Goal: Task Accomplishment & Management: Manage account settings

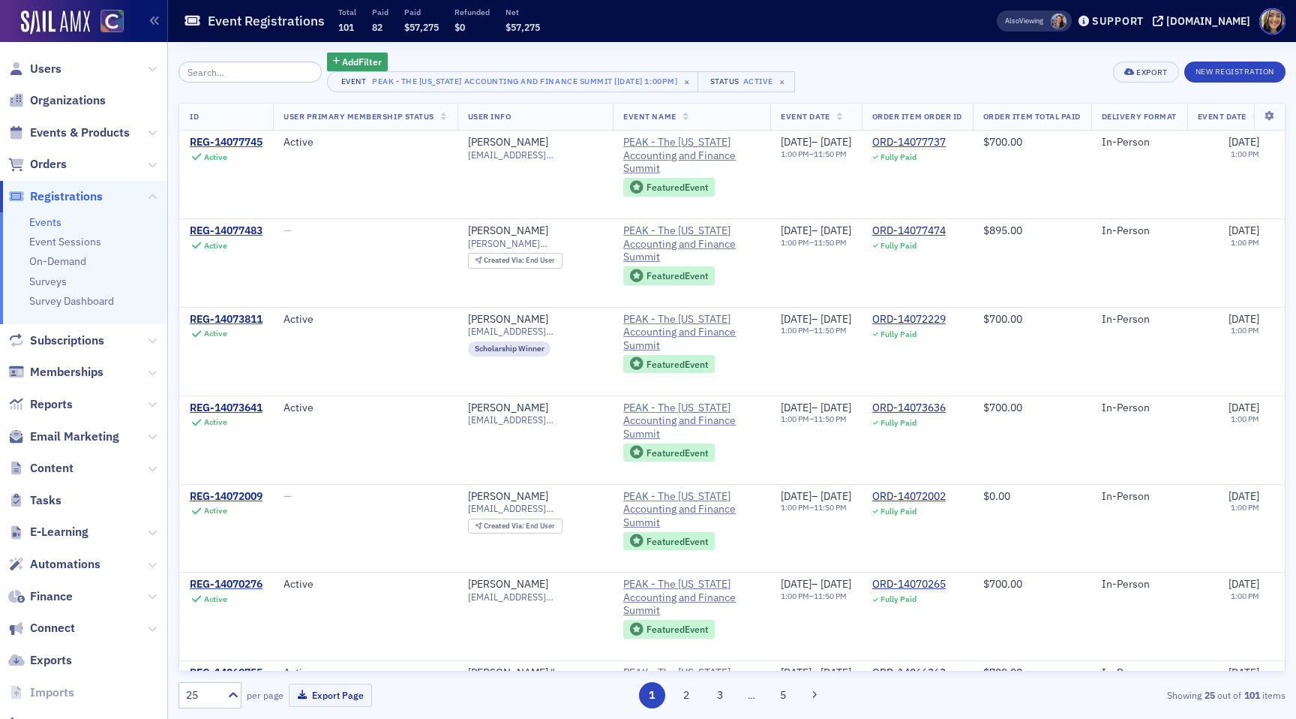
scroll to position [0, 368]
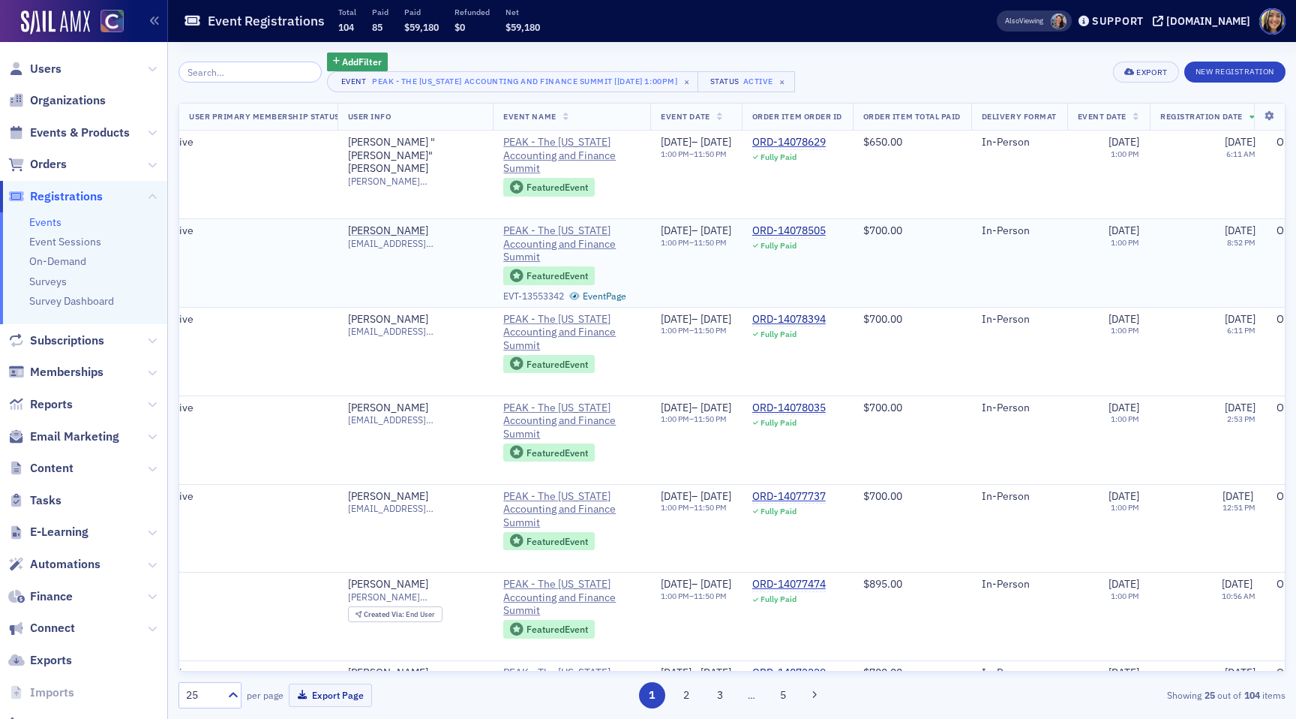
scroll to position [0, 160]
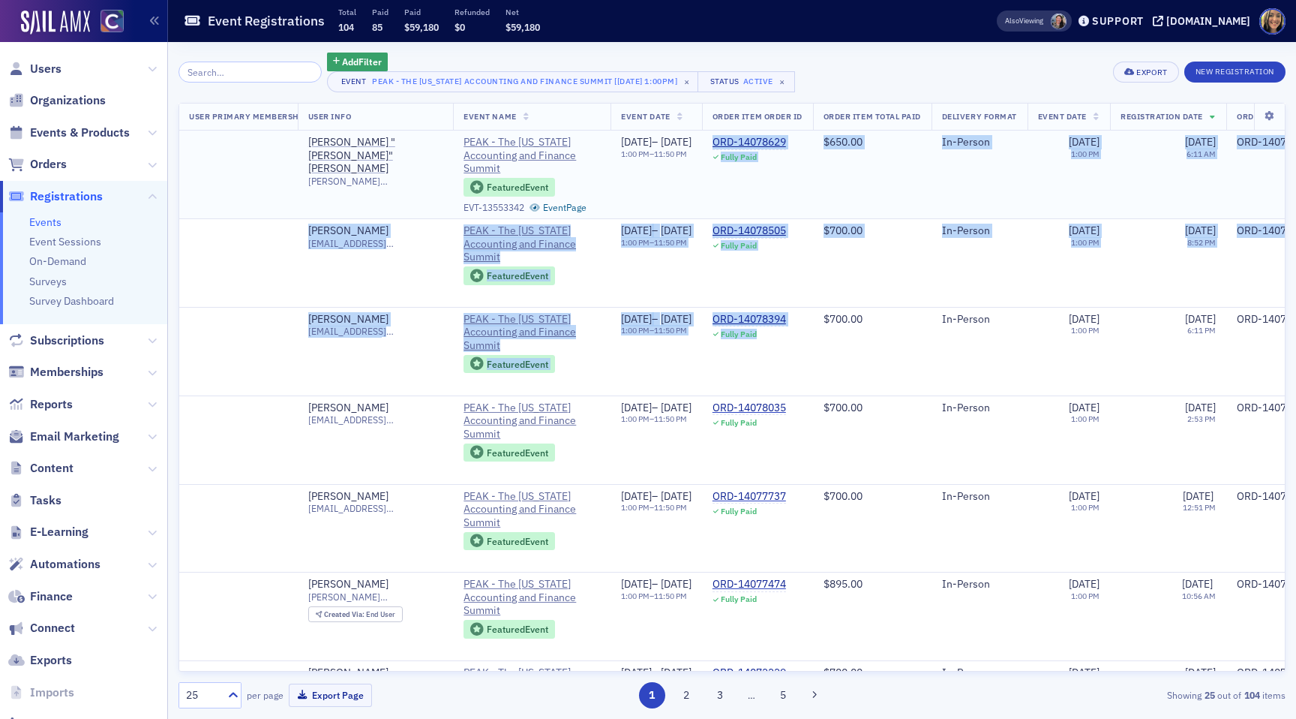
drag, startPoint x: 851, startPoint y: 352, endPoint x: 765, endPoint y: 136, distance: 232.7
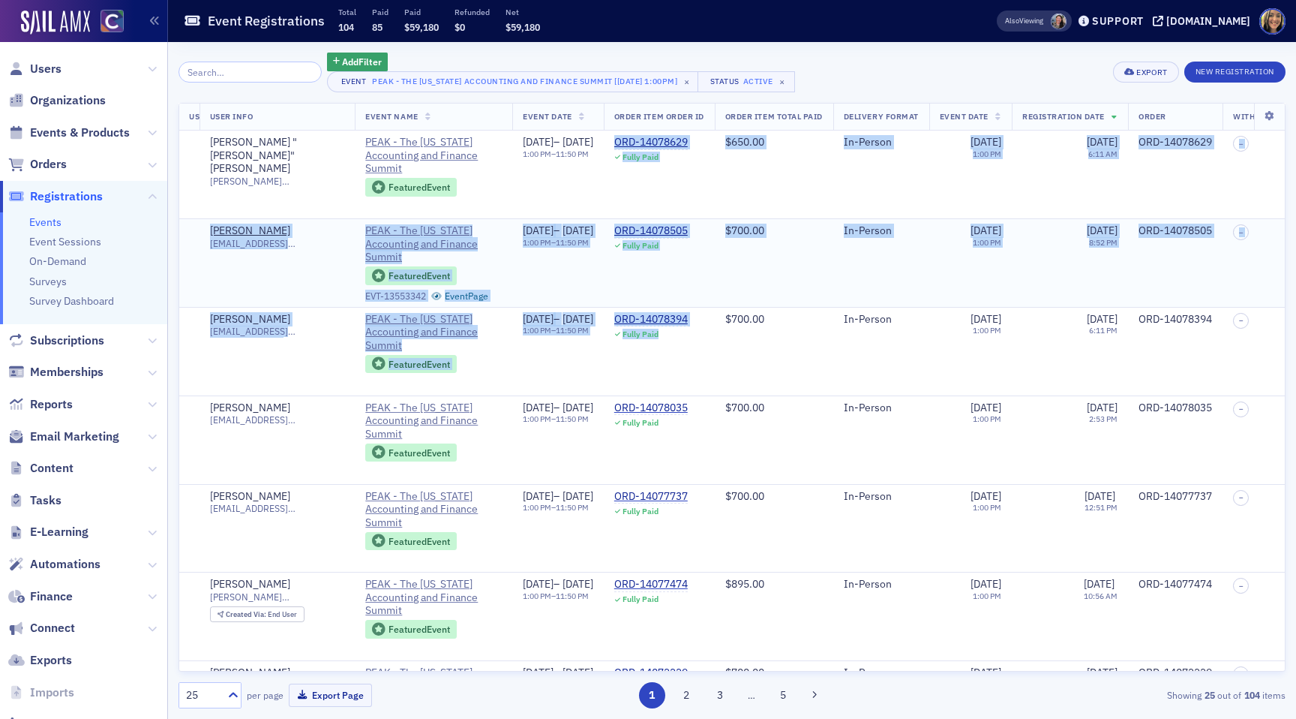
scroll to position [0, 266]
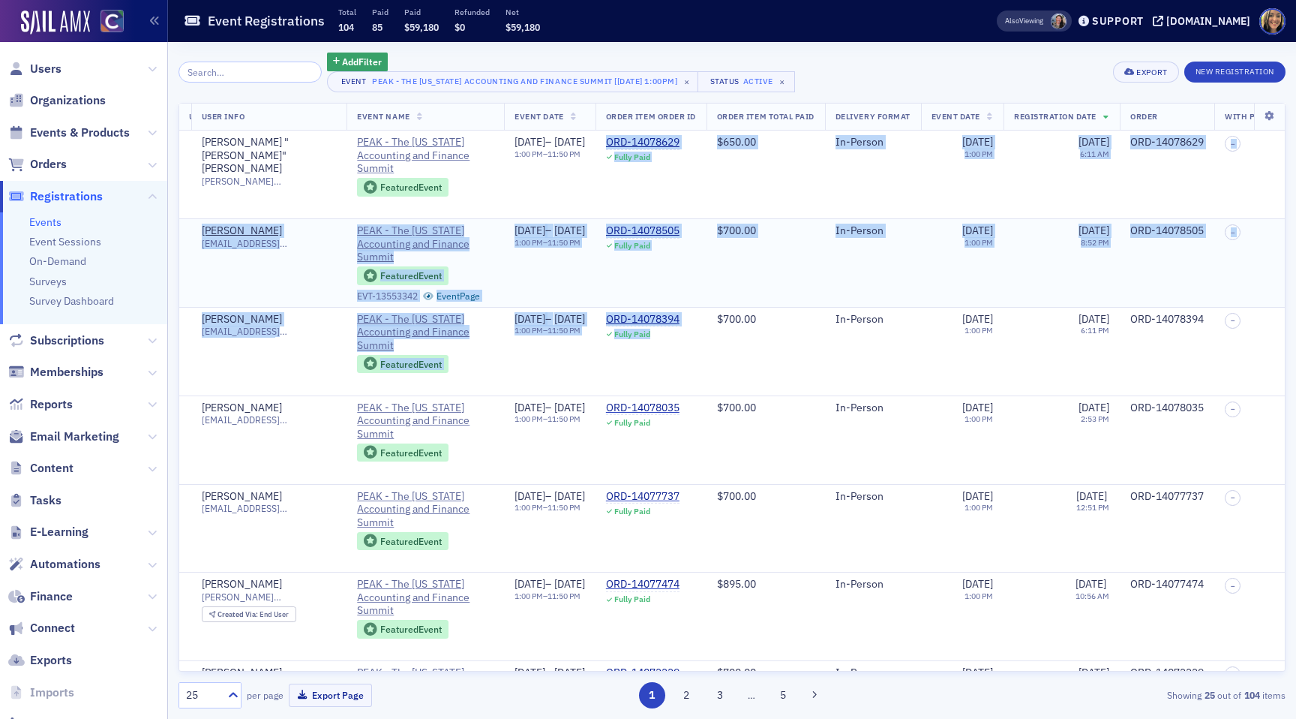
click at [825, 263] on td "$700.00" at bounding box center [766, 263] width 119 height 89
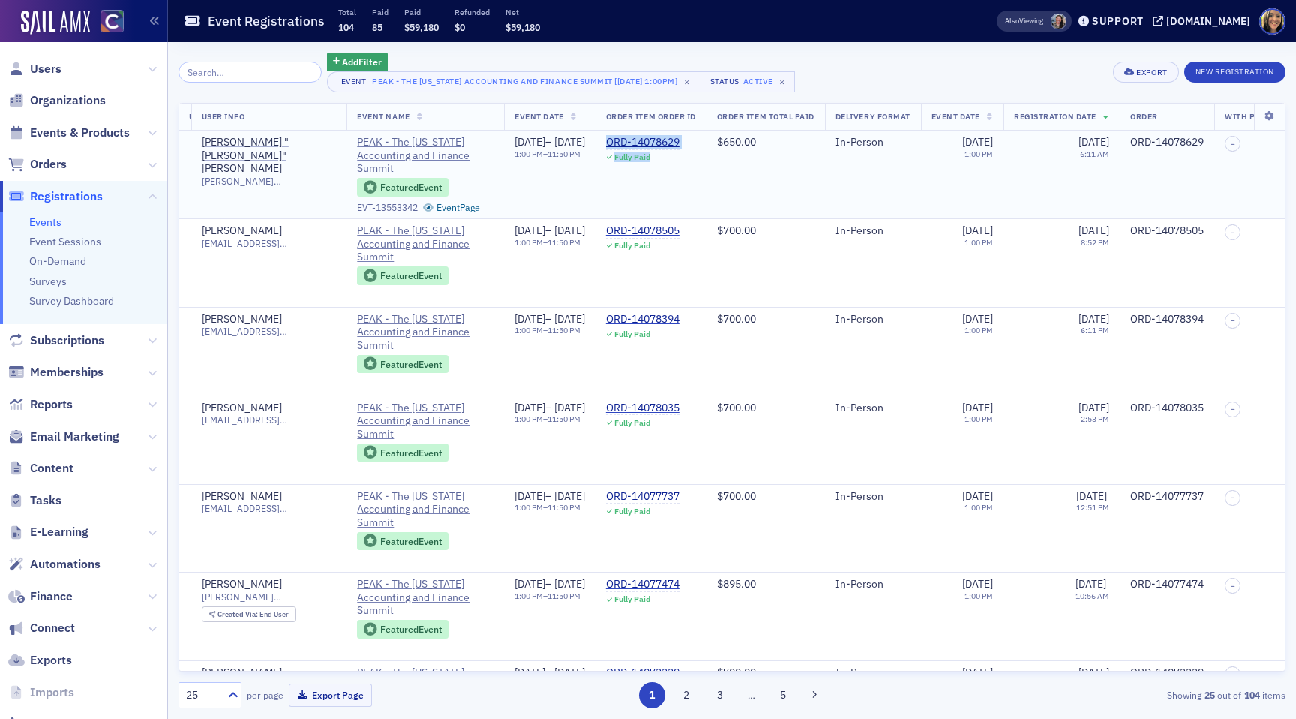
drag, startPoint x: 751, startPoint y: 141, endPoint x: 661, endPoint y: 136, distance: 90.2
click at [661, 136] on td "ORD-14078629 Fully Paid" at bounding box center [651, 175] width 111 height 88
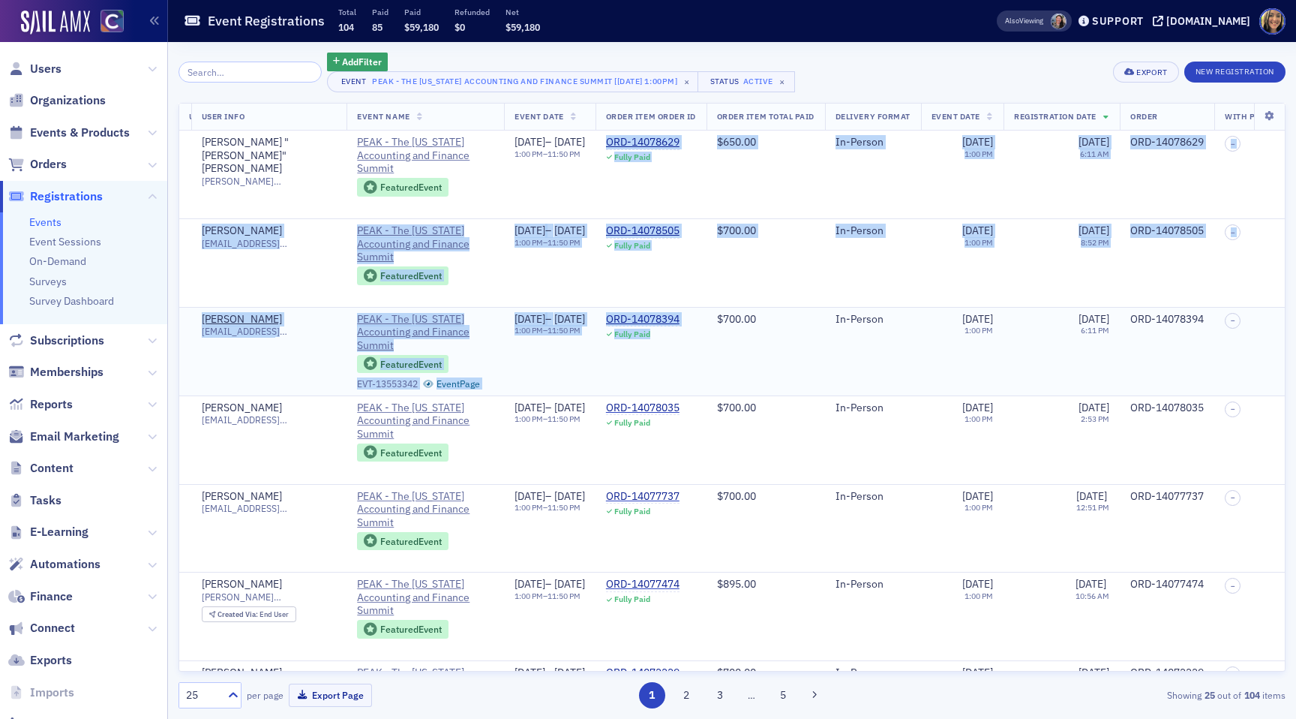
drag, startPoint x: 662, startPoint y: 136, endPoint x: 749, endPoint y: 329, distance: 211.9
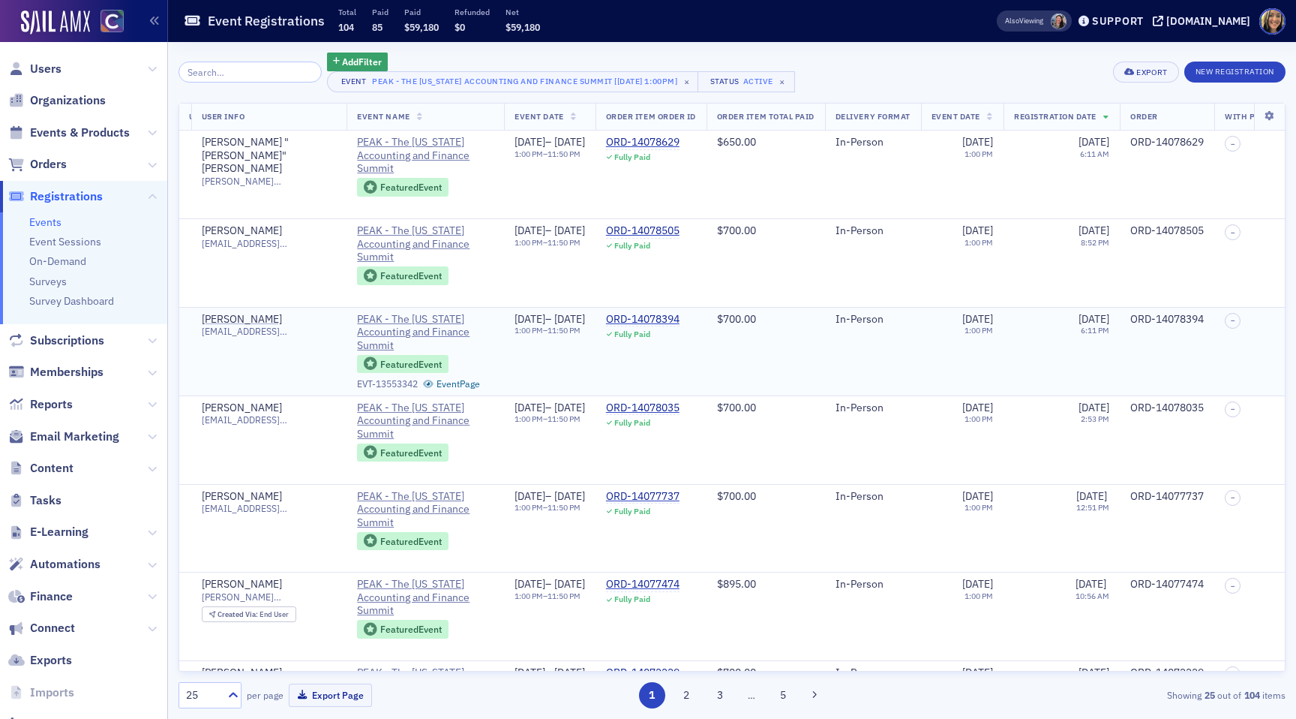
click at [792, 344] on td "$700.00" at bounding box center [766, 351] width 119 height 89
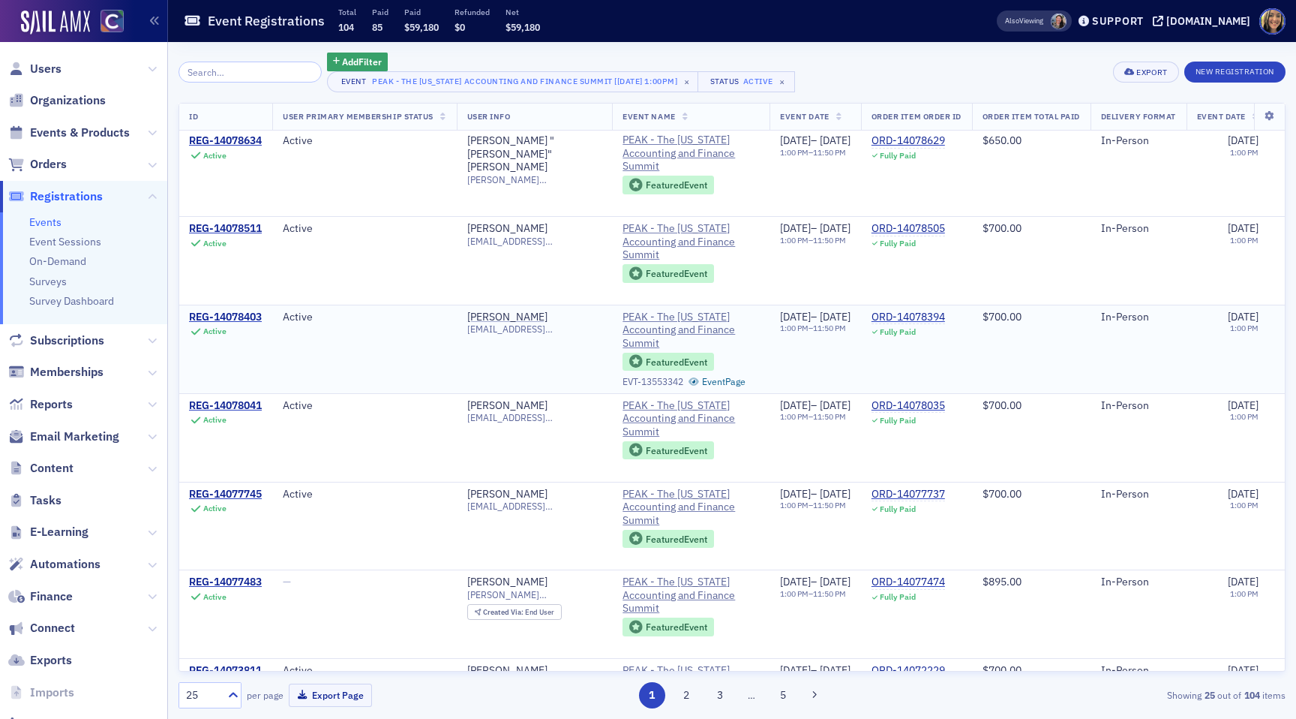
scroll to position [0, 1]
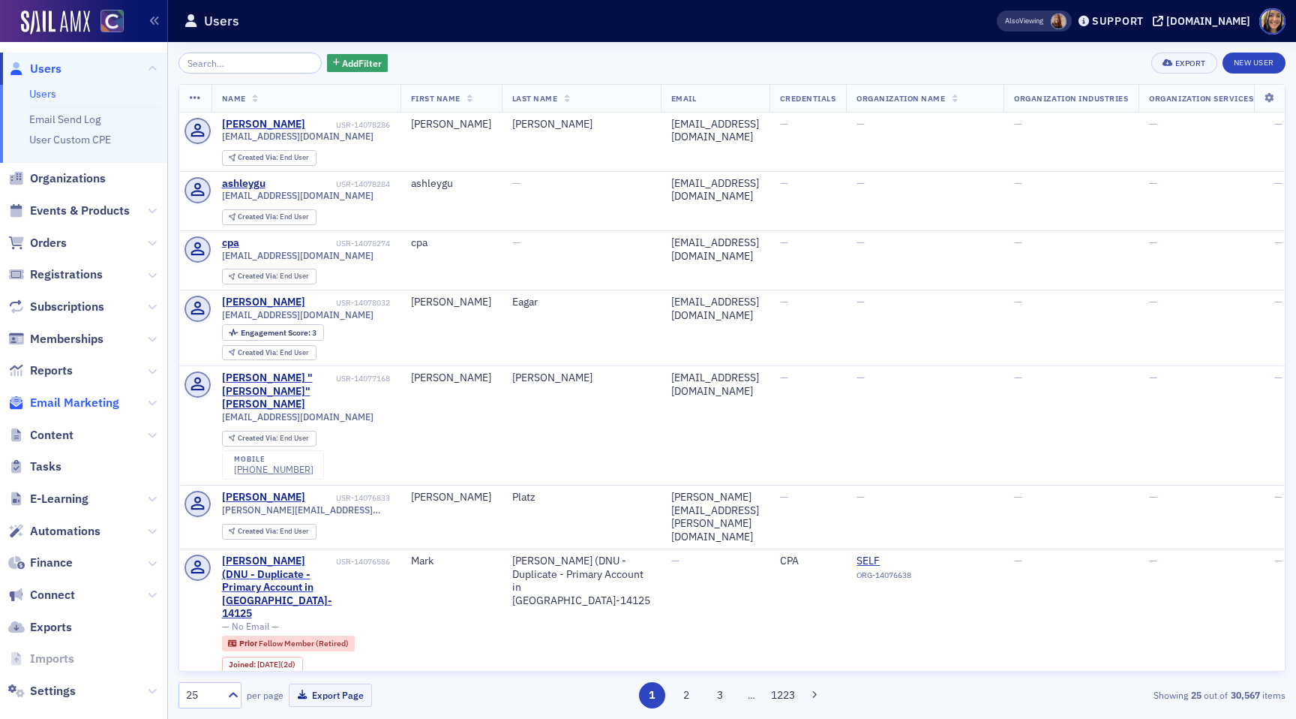
click at [95, 401] on span "Email Marketing" at bounding box center [74, 403] width 89 height 17
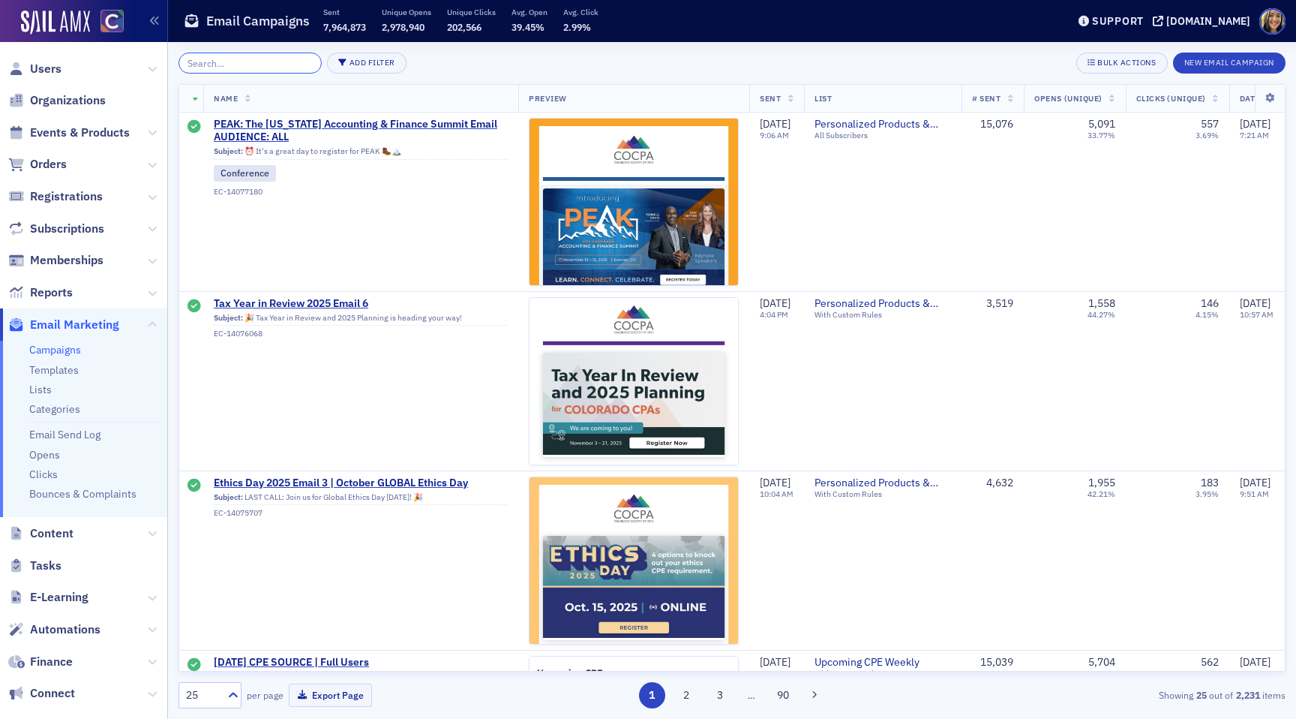
click at [221, 69] on input "search" at bounding box center [250, 63] width 143 height 21
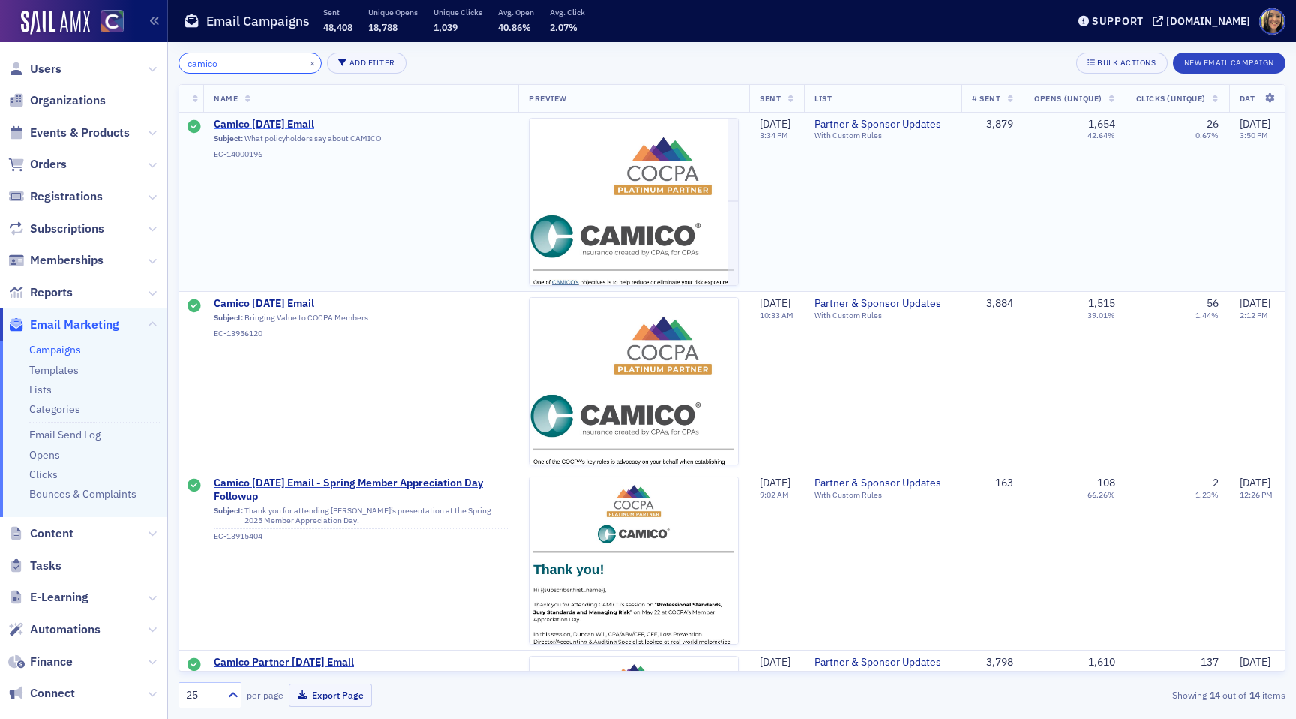
type input "camico"
click at [305, 123] on span "Camico August 2025 Email" at bounding box center [361, 125] width 294 height 14
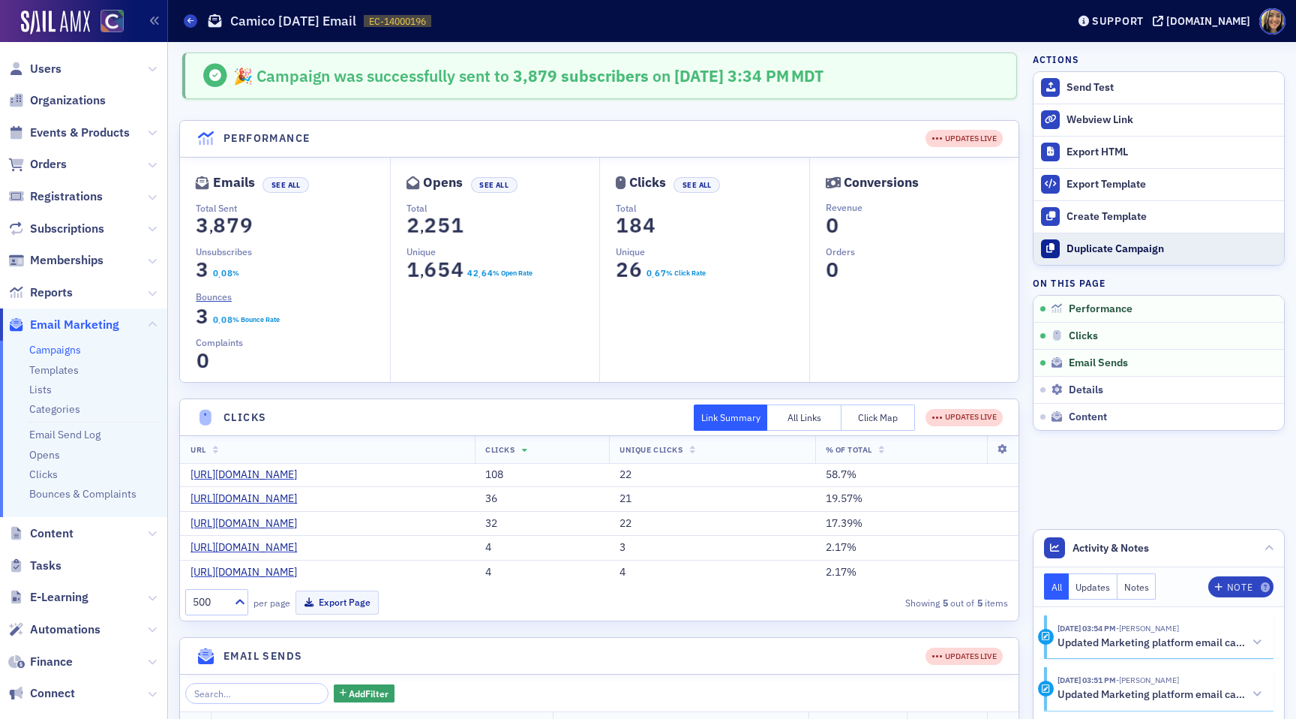
click at [1088, 247] on div "Duplicate Campaign" at bounding box center [1172, 249] width 210 height 14
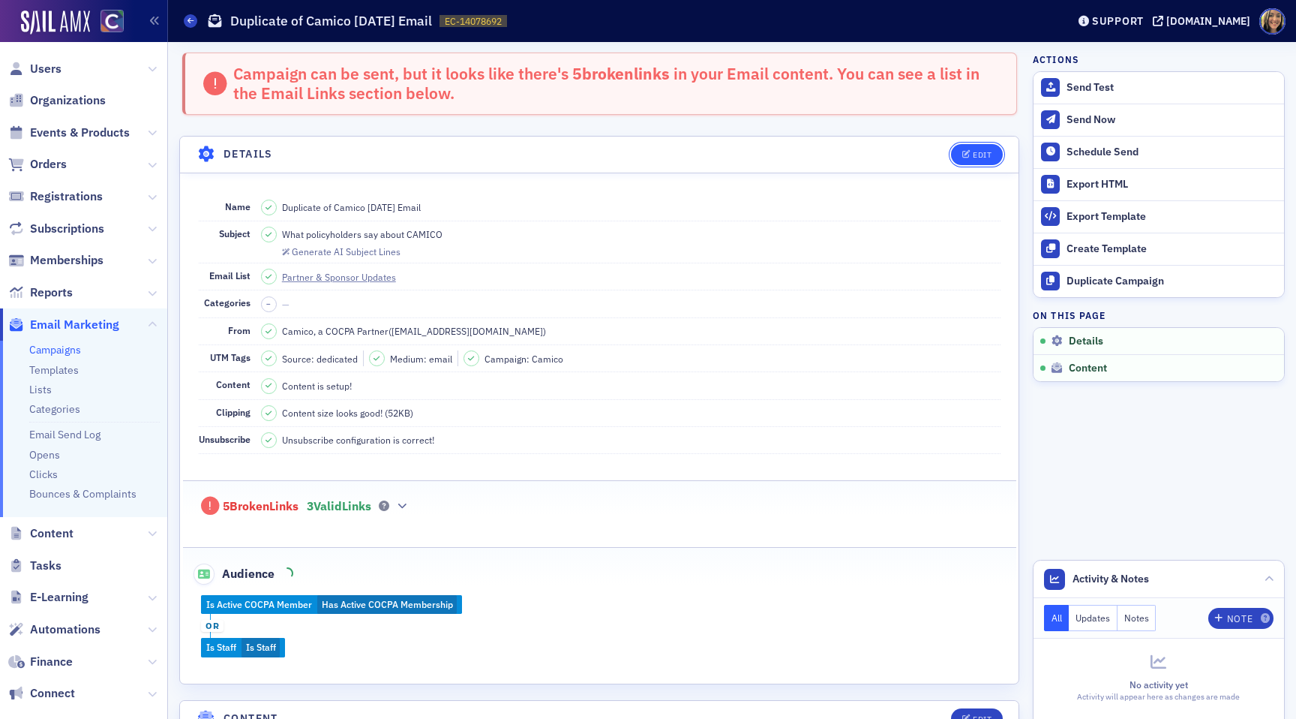
click at [984, 155] on div "Edit" at bounding box center [982, 155] width 19 height 8
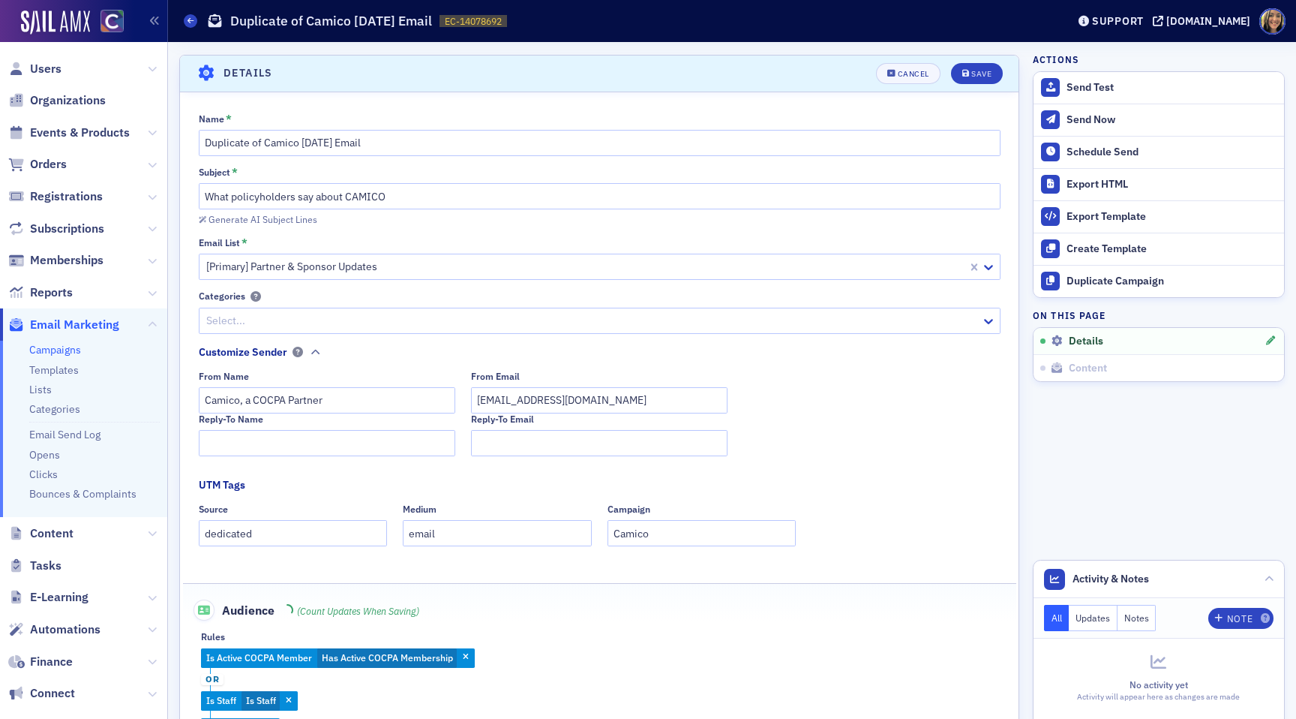
scroll to position [86, 0]
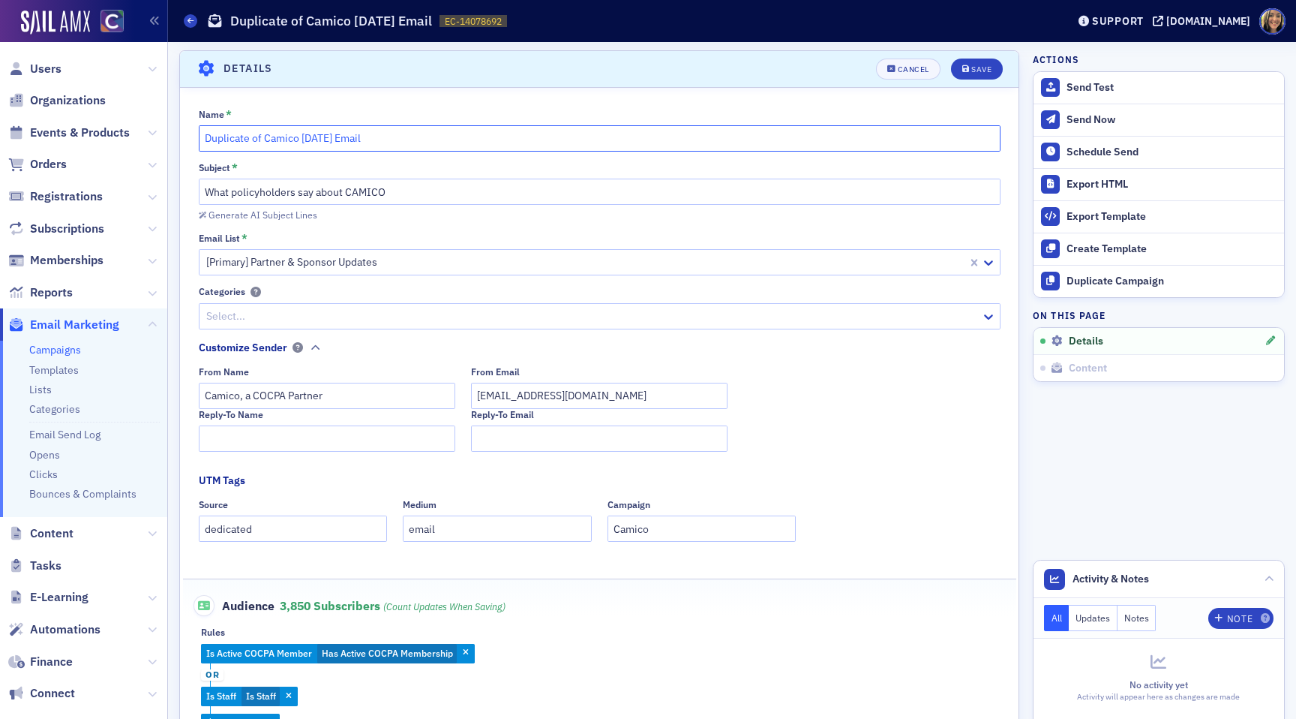
drag, startPoint x: 337, startPoint y: 140, endPoint x: 302, endPoint y: 143, distance: 34.6
click at [302, 143] on input "Duplicate of Camico August 2025 Email" at bounding box center [600, 138] width 802 height 26
drag, startPoint x: 263, startPoint y: 141, endPoint x: 182, endPoint y: 141, distance: 81.0
click at [182, 141] on div "Name * Duplicate of Camico October 2025 Email Subject * What policyholders say …" at bounding box center [599, 420] width 839 height 623
type input "Camico October 2025 Email"
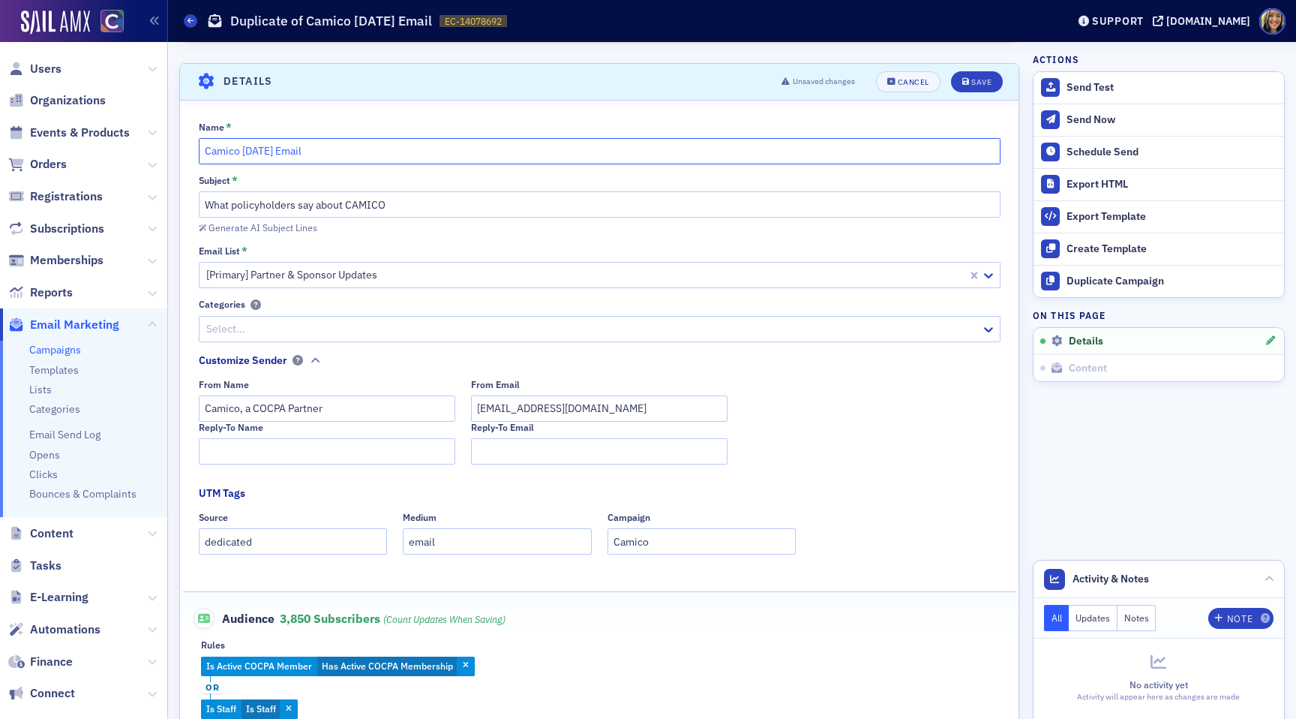
scroll to position [80, 0]
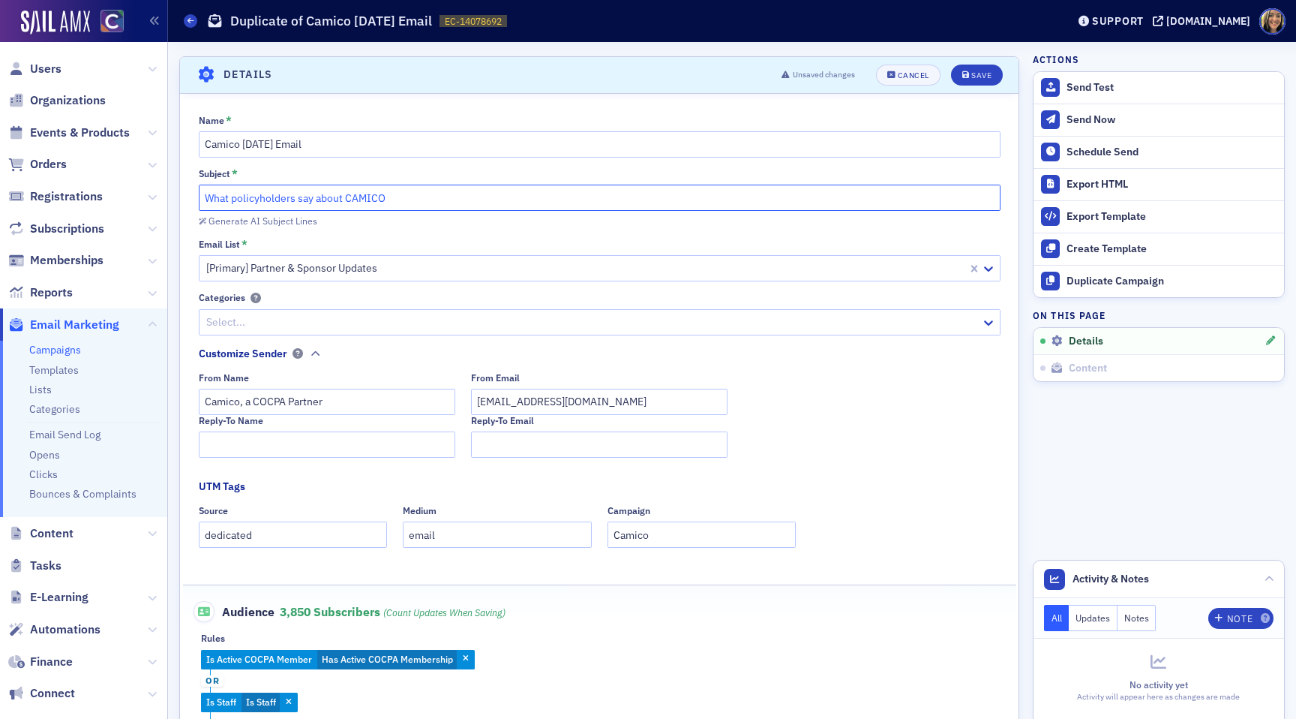
click at [413, 200] on input "What policyholders say about CAMICO" at bounding box center [600, 198] width 802 height 26
paste input "y CAMICO?"
type input "Why CAMICO?"
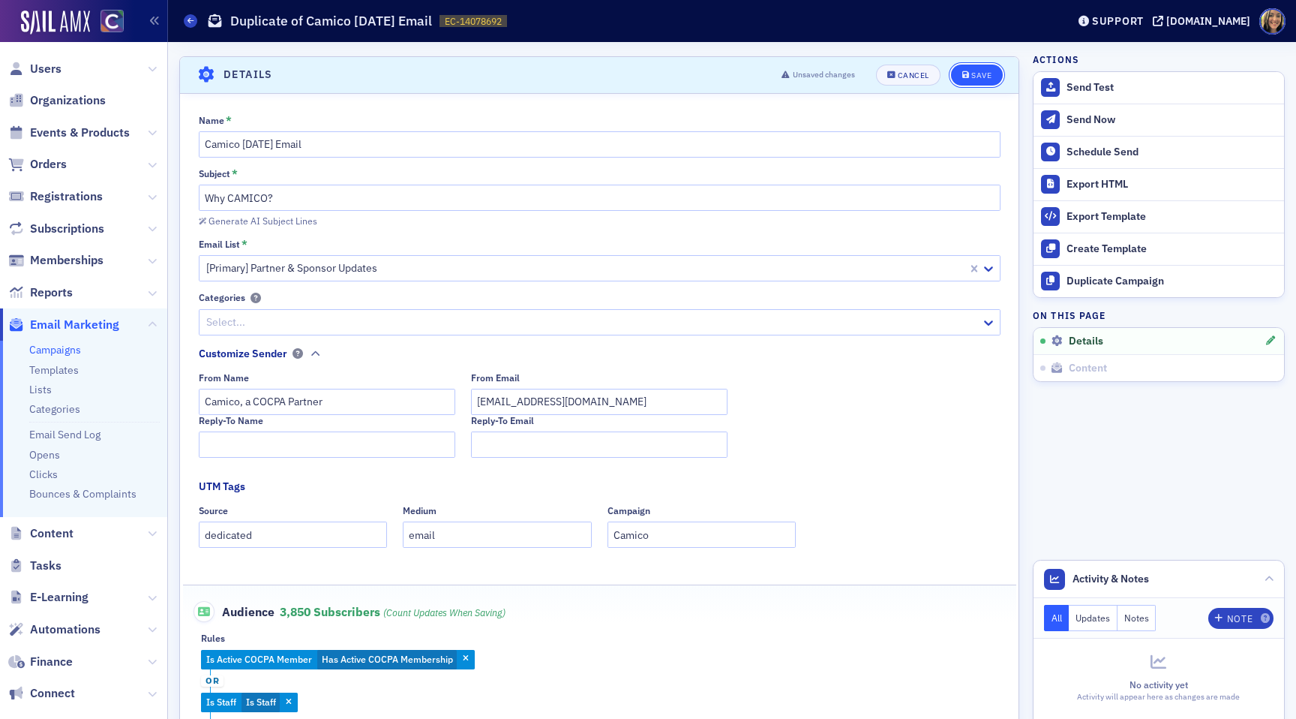
click at [969, 75] on icon "submit" at bounding box center [967, 75] width 8 height 8
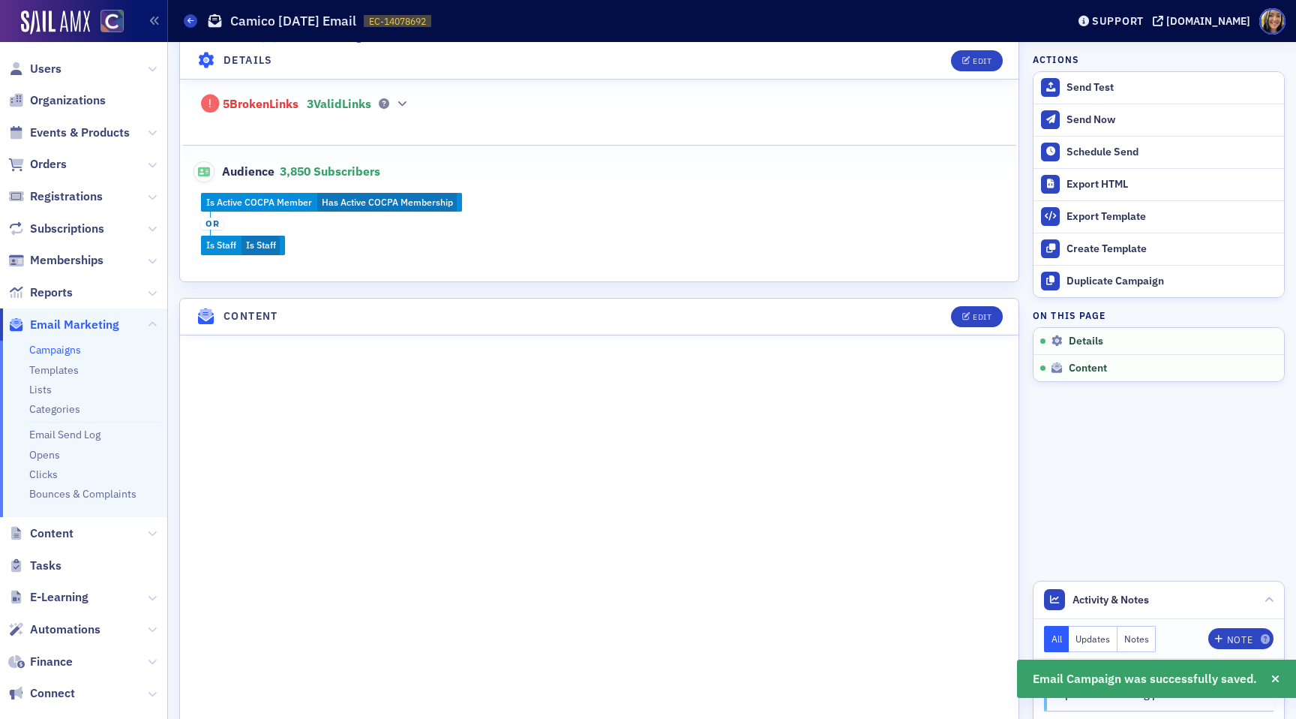
scroll to position [404, 0]
click at [985, 314] on div "Edit" at bounding box center [982, 315] width 19 height 8
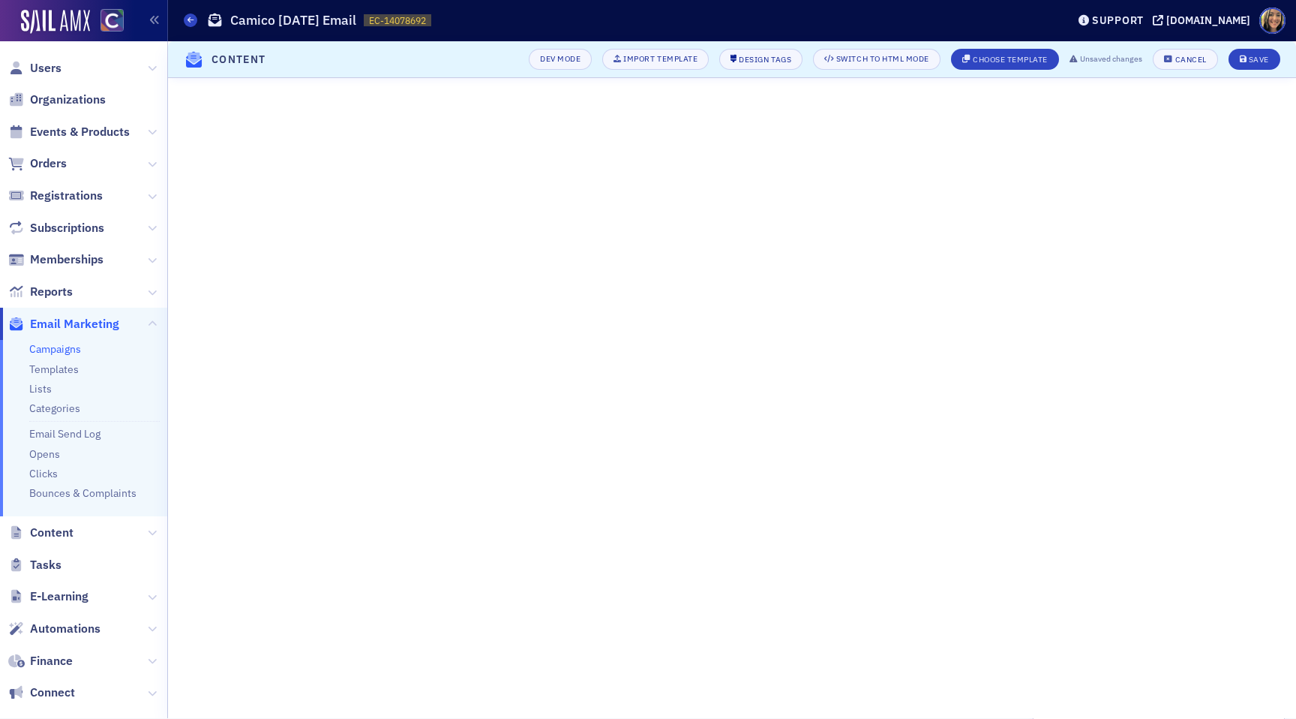
scroll to position [0, 0]
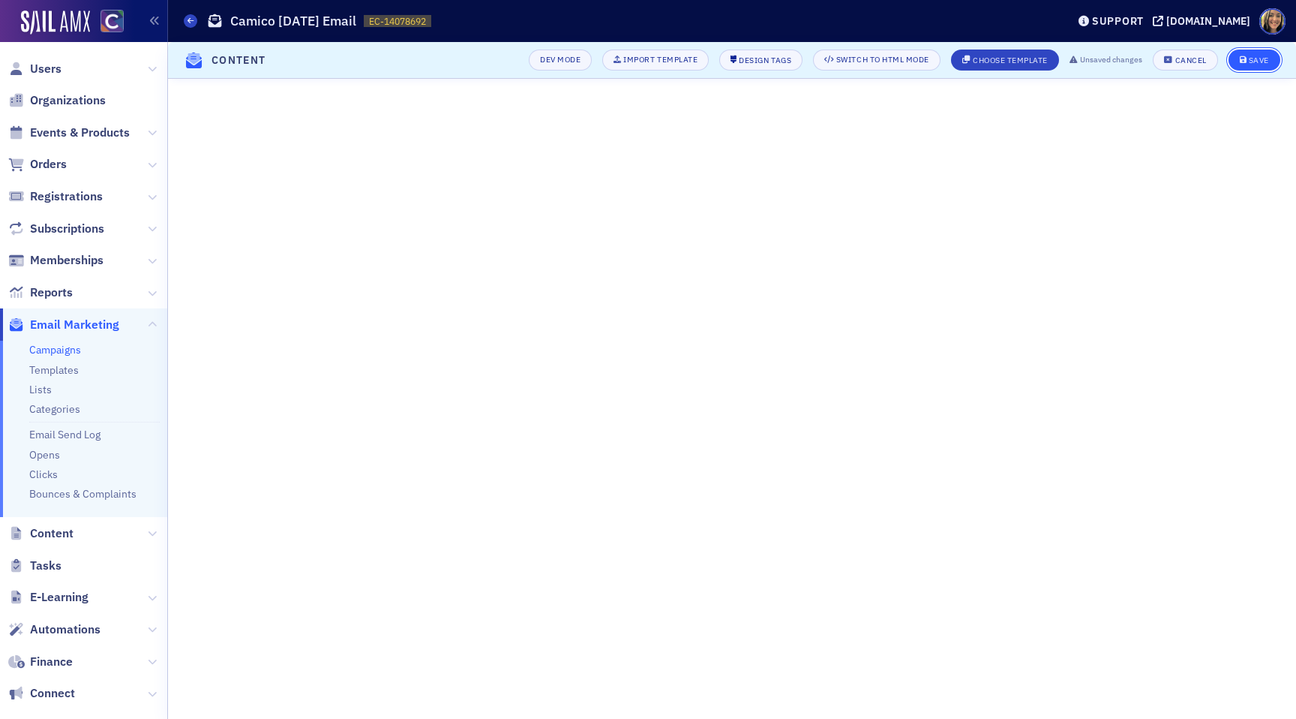
click at [1267, 63] on div "Save" at bounding box center [1259, 60] width 20 height 8
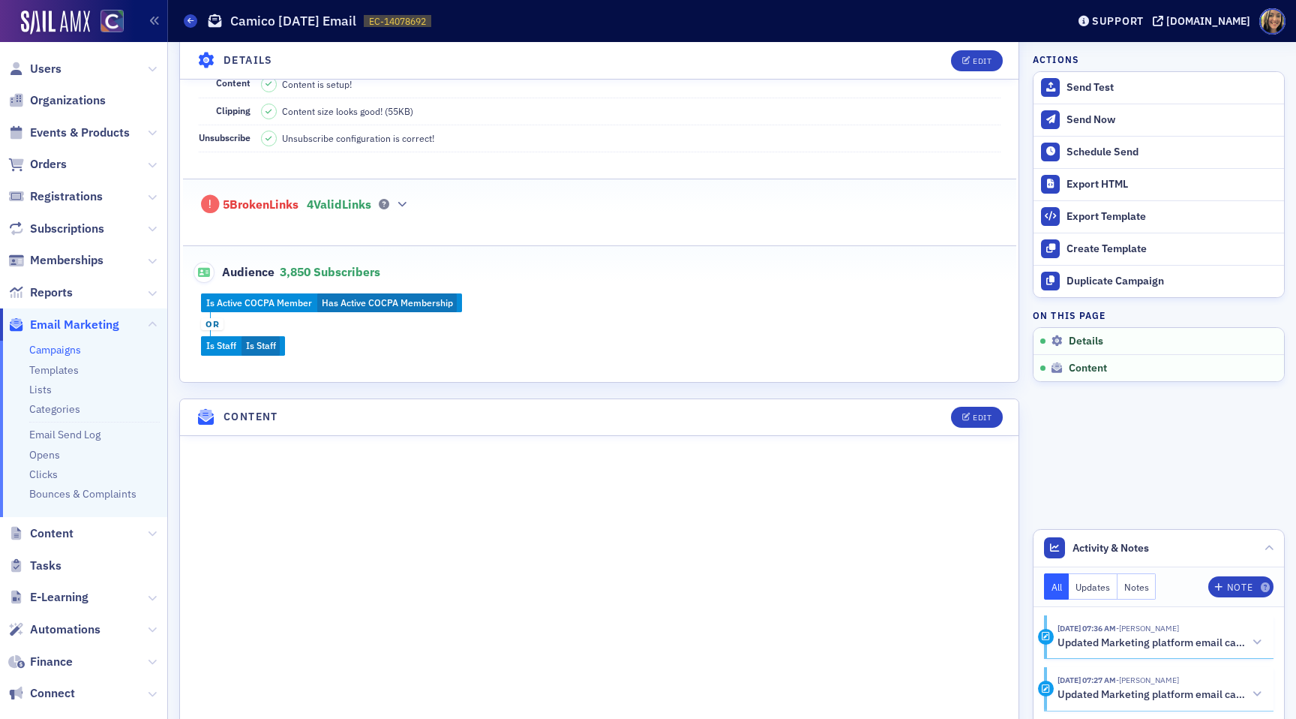
scroll to position [311, 0]
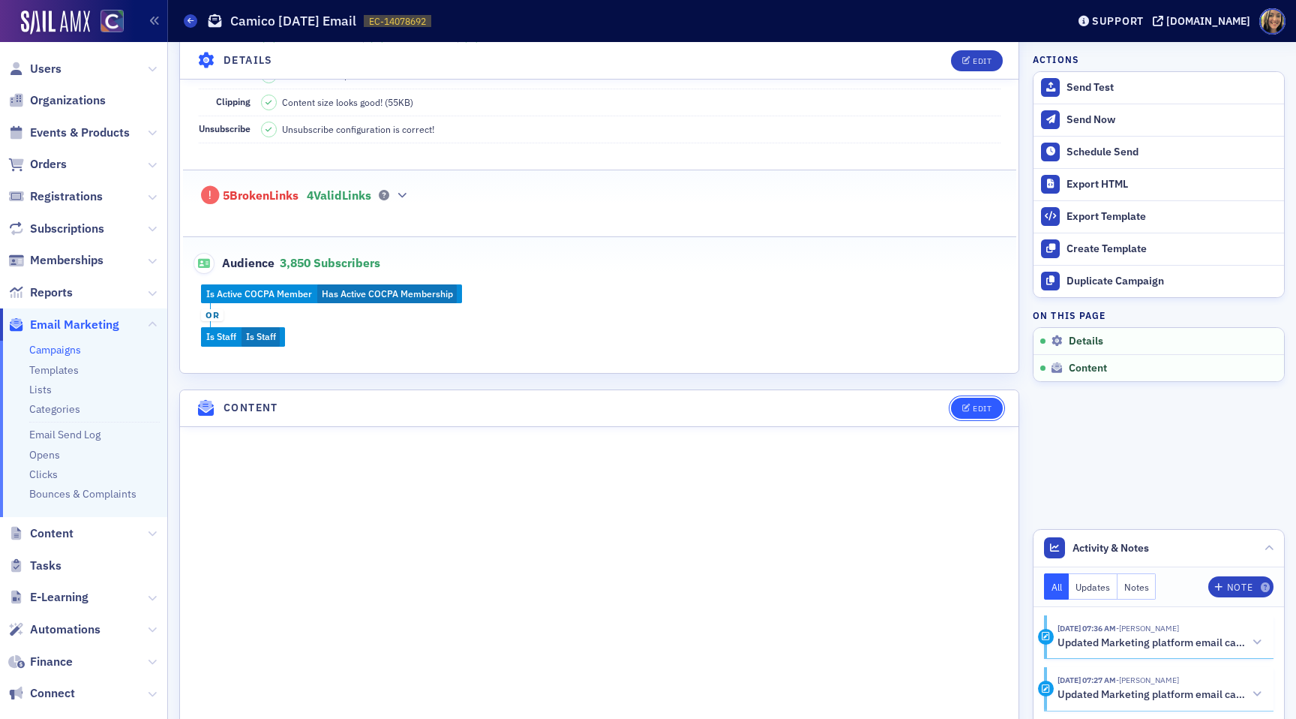
click at [974, 409] on div "Edit" at bounding box center [982, 408] width 19 height 8
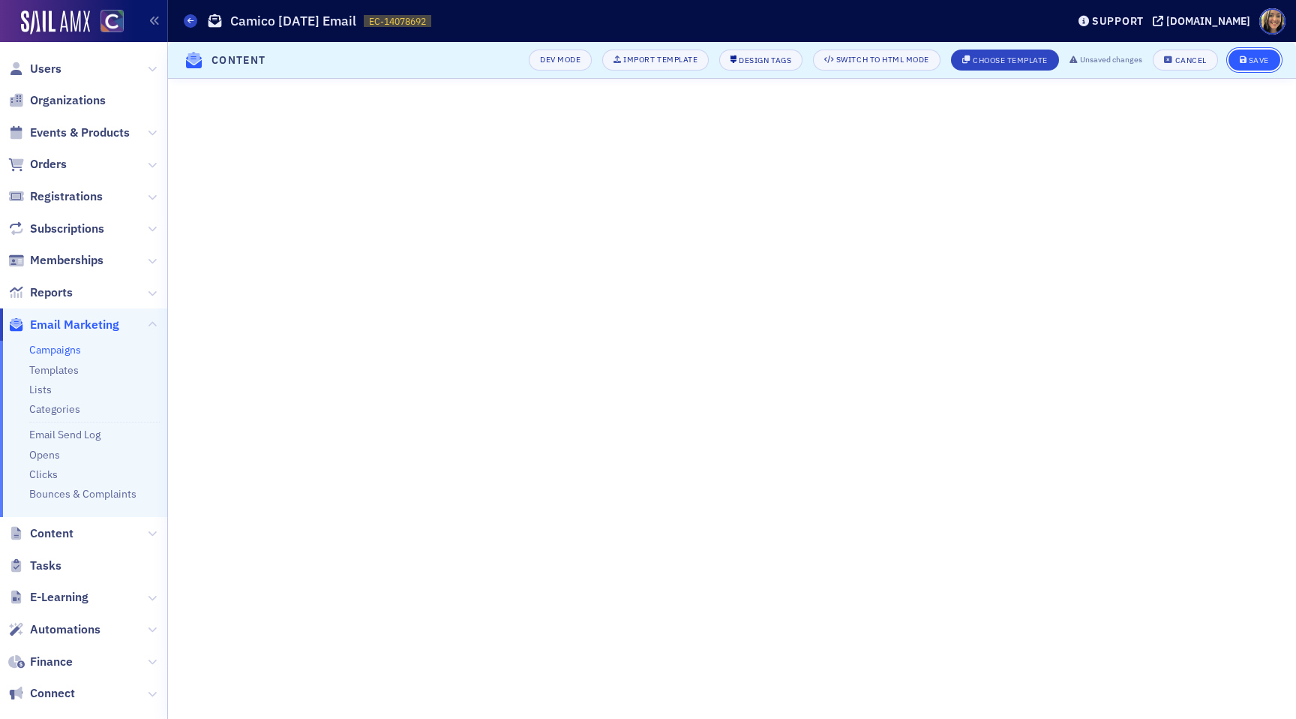
click at [1248, 62] on span "Save" at bounding box center [1254, 60] width 29 height 8
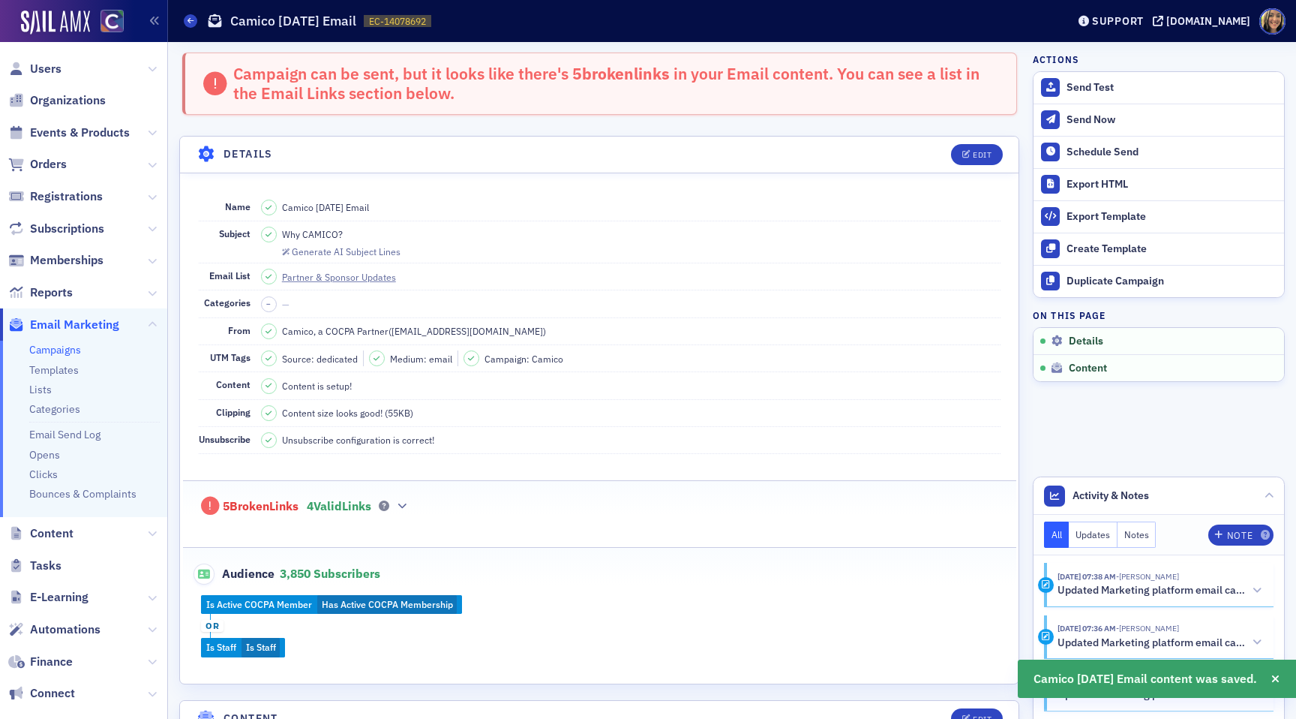
click at [409, 510] on div "5 Broken Links 4 Valid Links" at bounding box center [600, 498] width 802 height 35
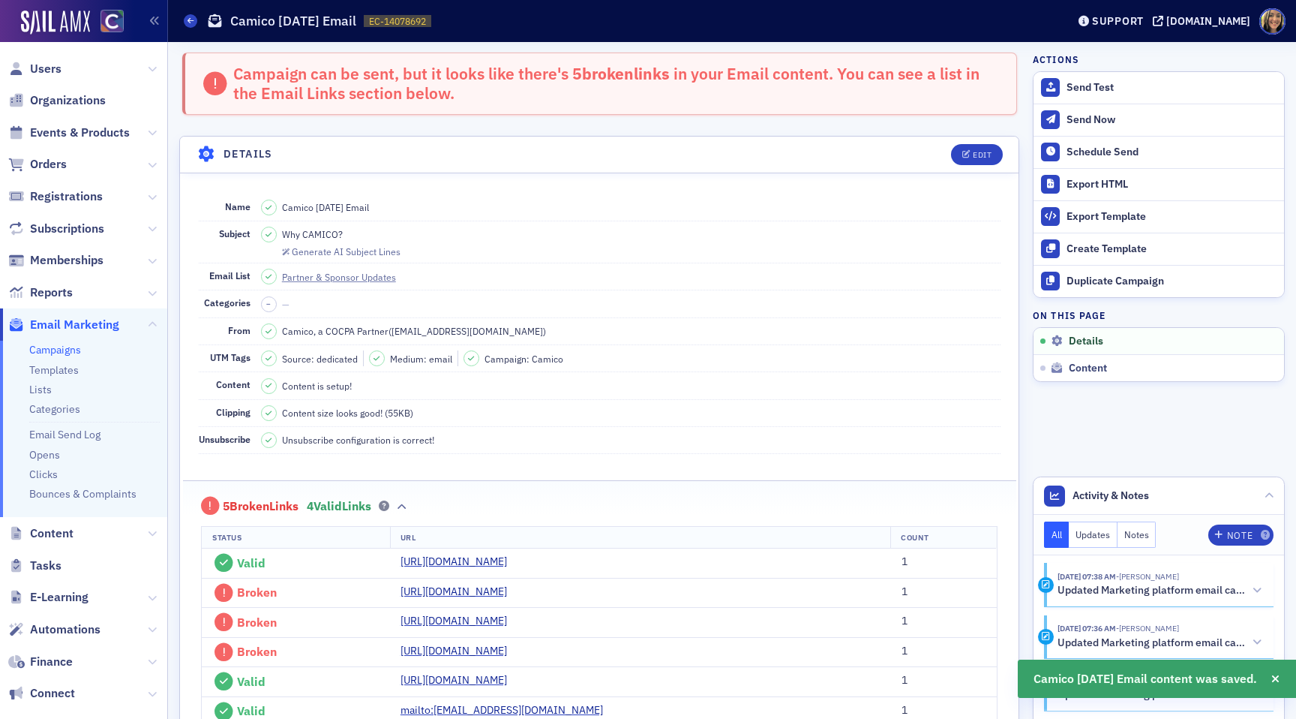
scroll to position [154, 0]
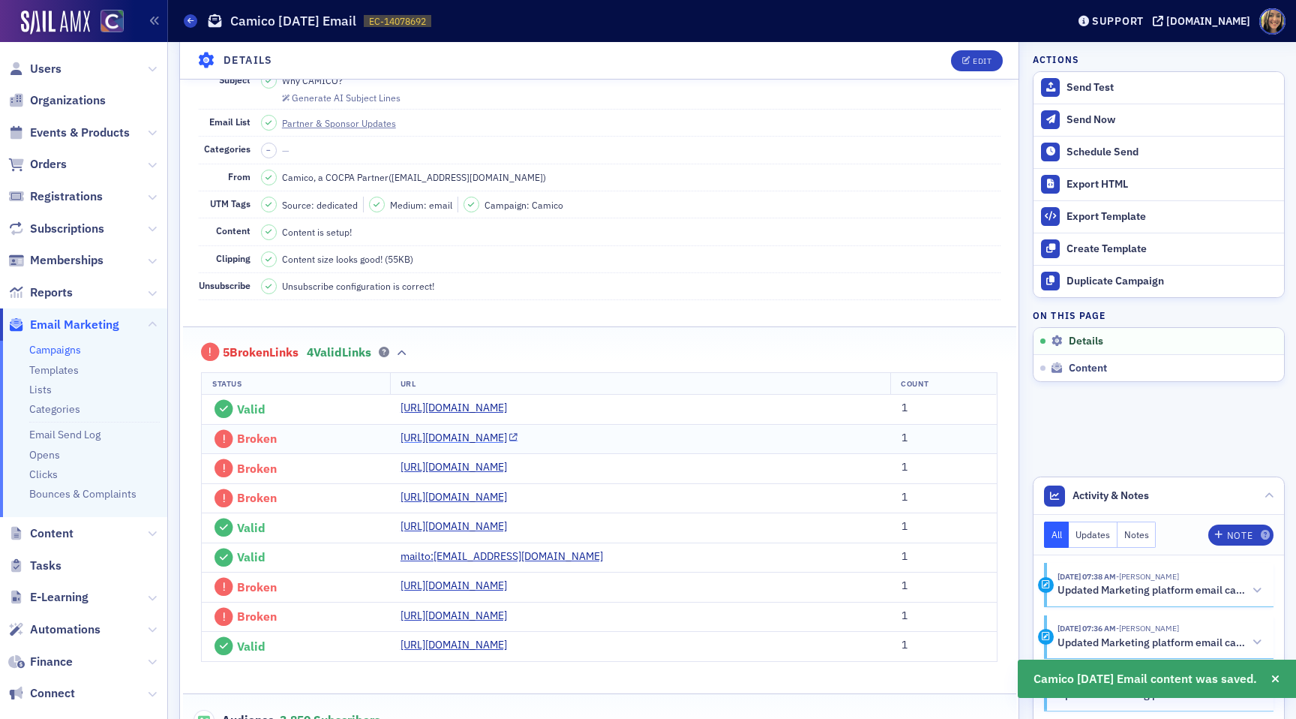
click at [420, 432] on link "https://www.camico.com/?utm_source=dedicated&utm_medium=email&utm_campaign=Cami…" at bounding box center [460, 438] width 118 height 16
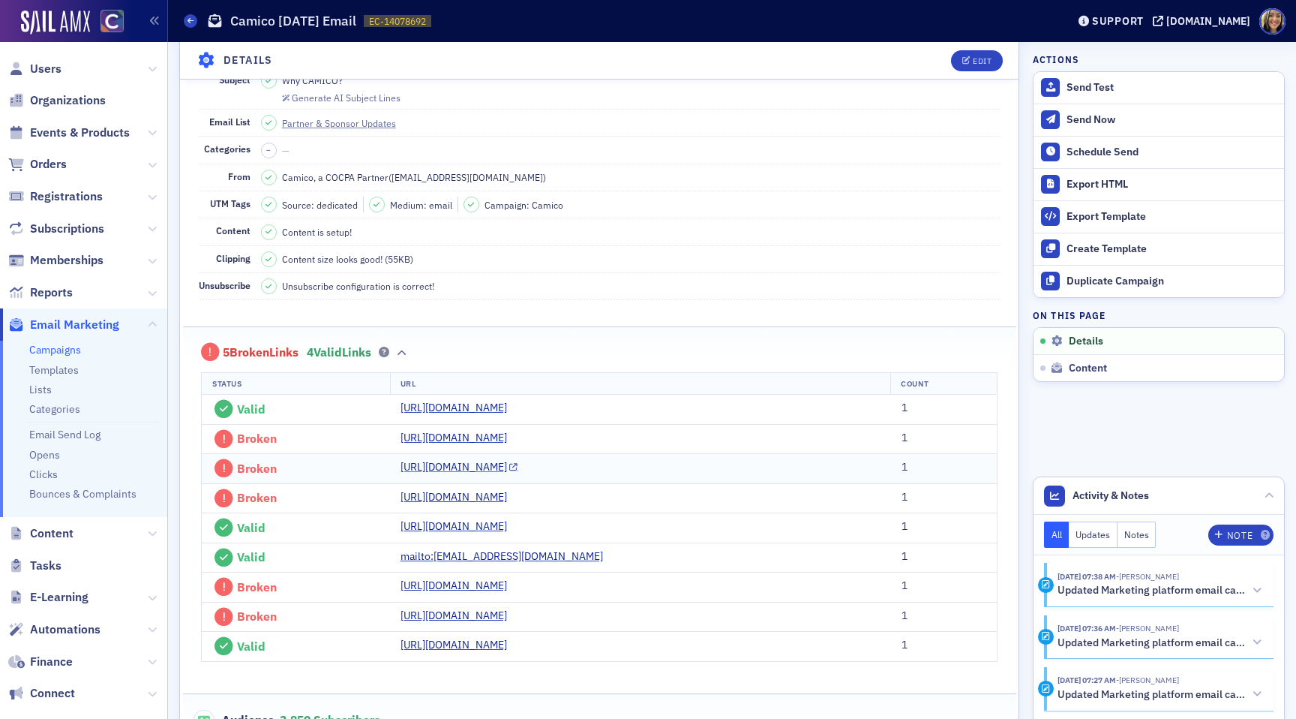
click at [425, 469] on link "https://www.camico.com/?utm_source=dedicated&utm_medium=email&utm_campaign=Cami…" at bounding box center [460, 467] width 118 height 16
click at [407, 499] on link "https://www.camico.com/benefits/?utm_source=dedicated&utm_medium=email&utm_camp…" at bounding box center [460, 497] width 118 height 16
click at [401, 582] on link "https://www.camico.com/applications/?utm_source=dedicated&utm_medium=email&utm_…" at bounding box center [460, 586] width 118 height 16
click at [401, 609] on link "http://www.camico.com?utm_source=dedicated&utm_medium=email&utm_campaign=Camico…" at bounding box center [460, 616] width 118 height 16
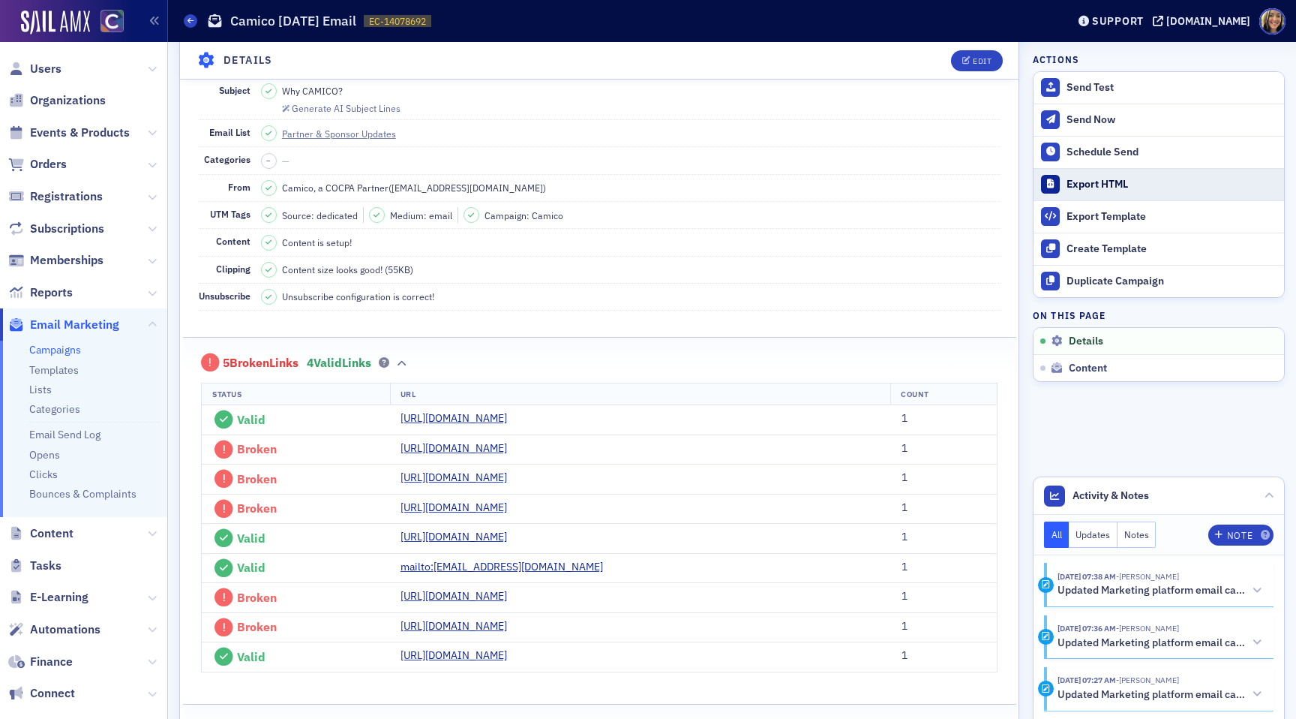
scroll to position [107, 0]
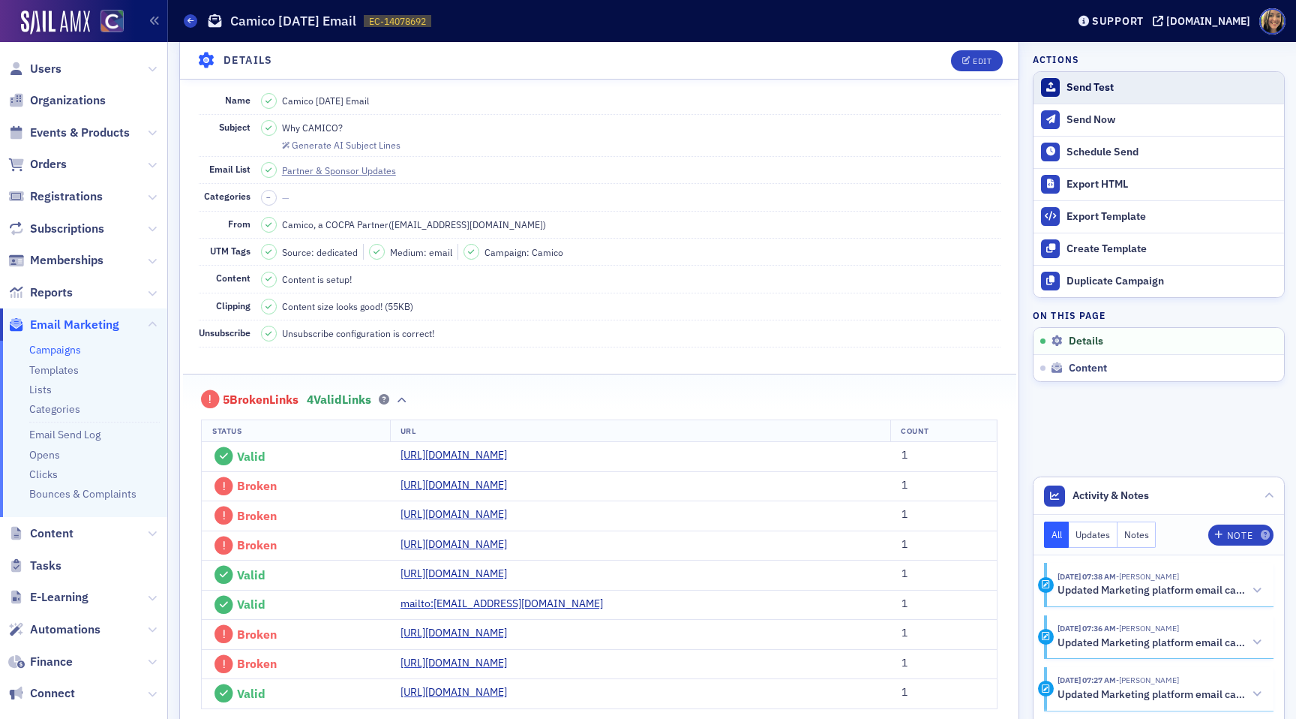
click at [1100, 83] on div "Send Test" at bounding box center [1172, 88] width 210 height 14
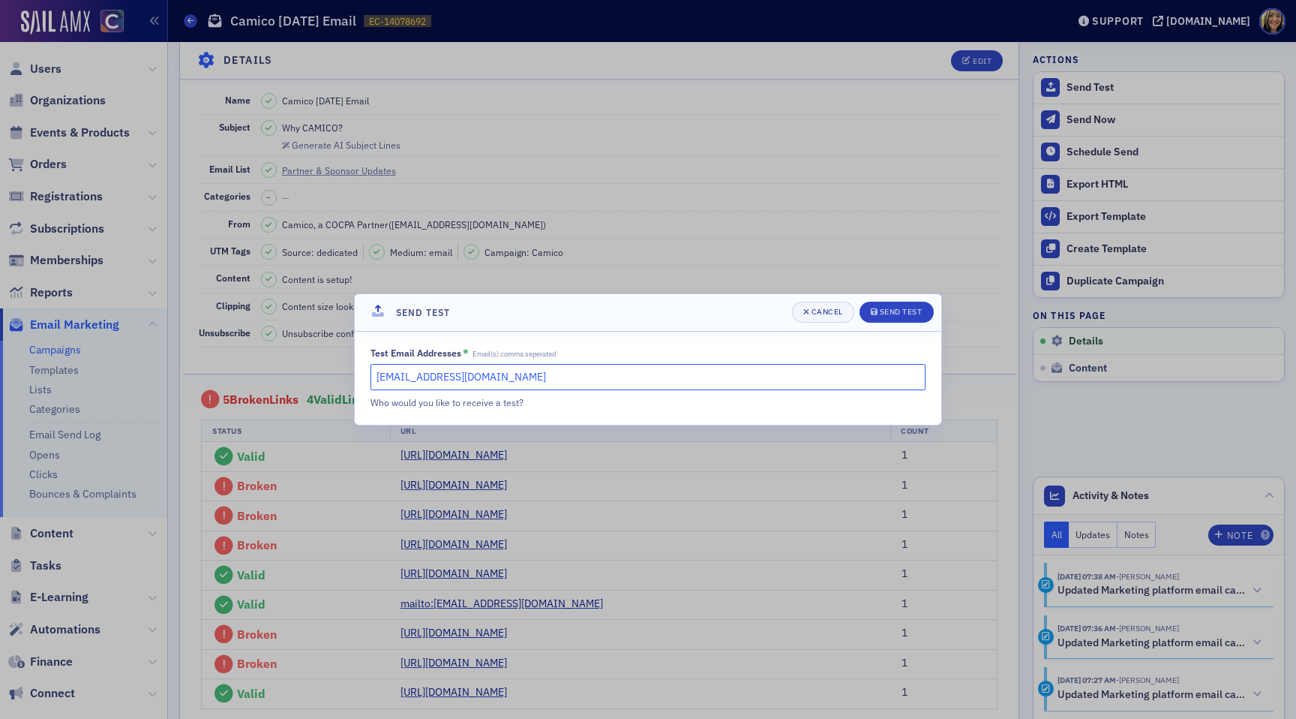
click at [540, 384] on input "lauren@blueoceanideas.com" at bounding box center [648, 377] width 555 height 26
type input "cheryl@cocpa.org"
click at [882, 311] on div "Send Test" at bounding box center [901, 312] width 43 height 8
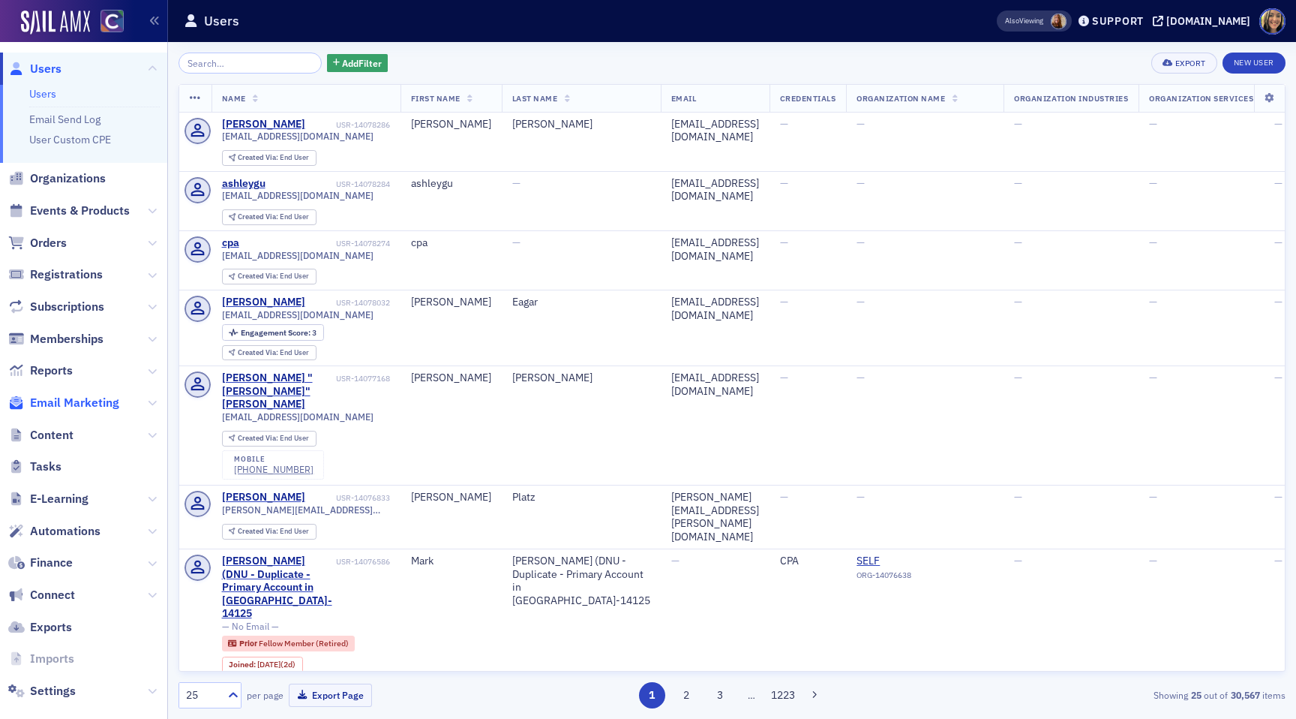
click at [68, 409] on span "Email Marketing" at bounding box center [74, 403] width 89 height 17
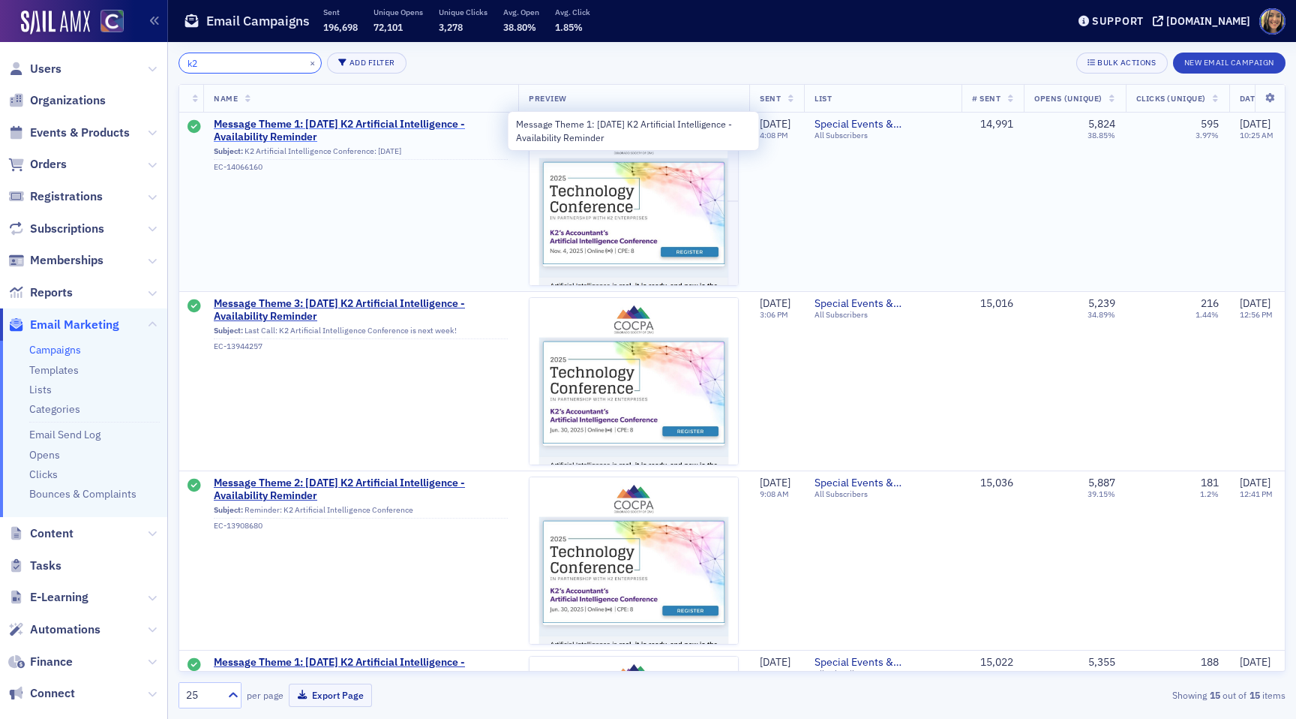
type input "k2"
click at [374, 125] on span "Message Theme 1: [DATE] K2 Artificial Intelligence - Availability Reminder" at bounding box center [361, 131] width 294 height 26
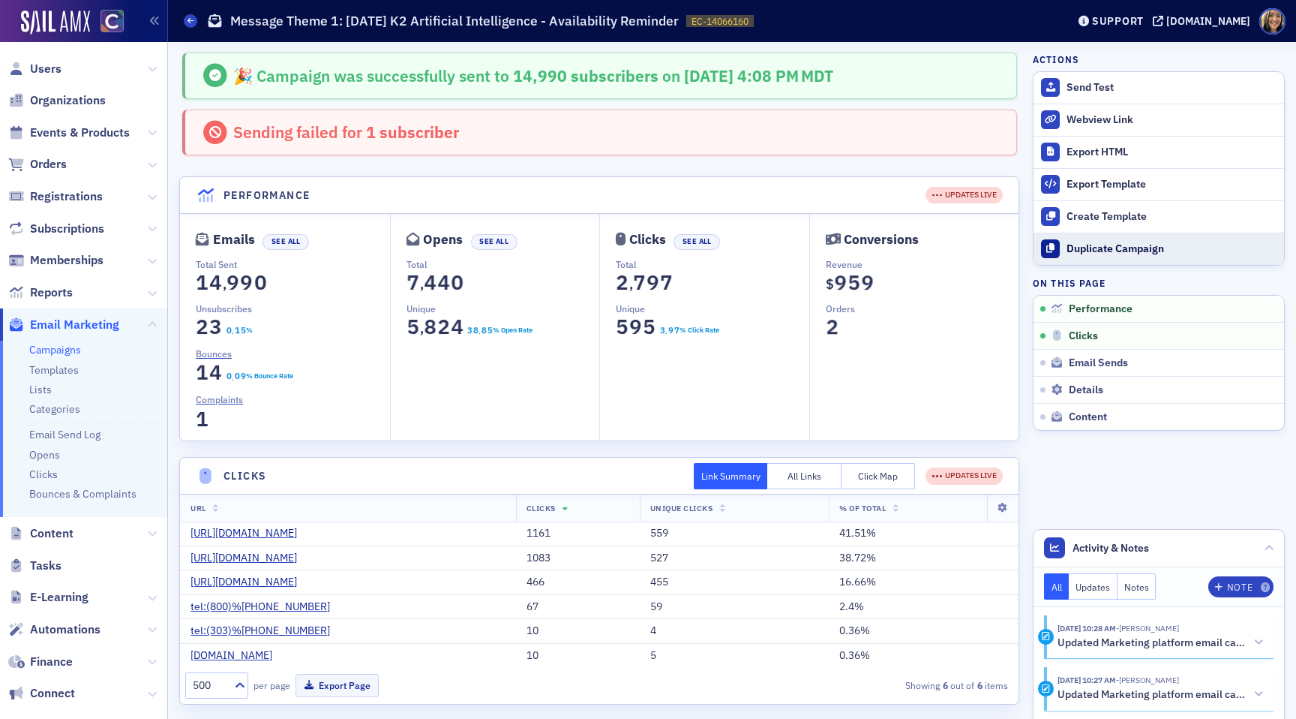
click at [1123, 249] on div "Duplicate Campaign" at bounding box center [1172, 249] width 210 height 14
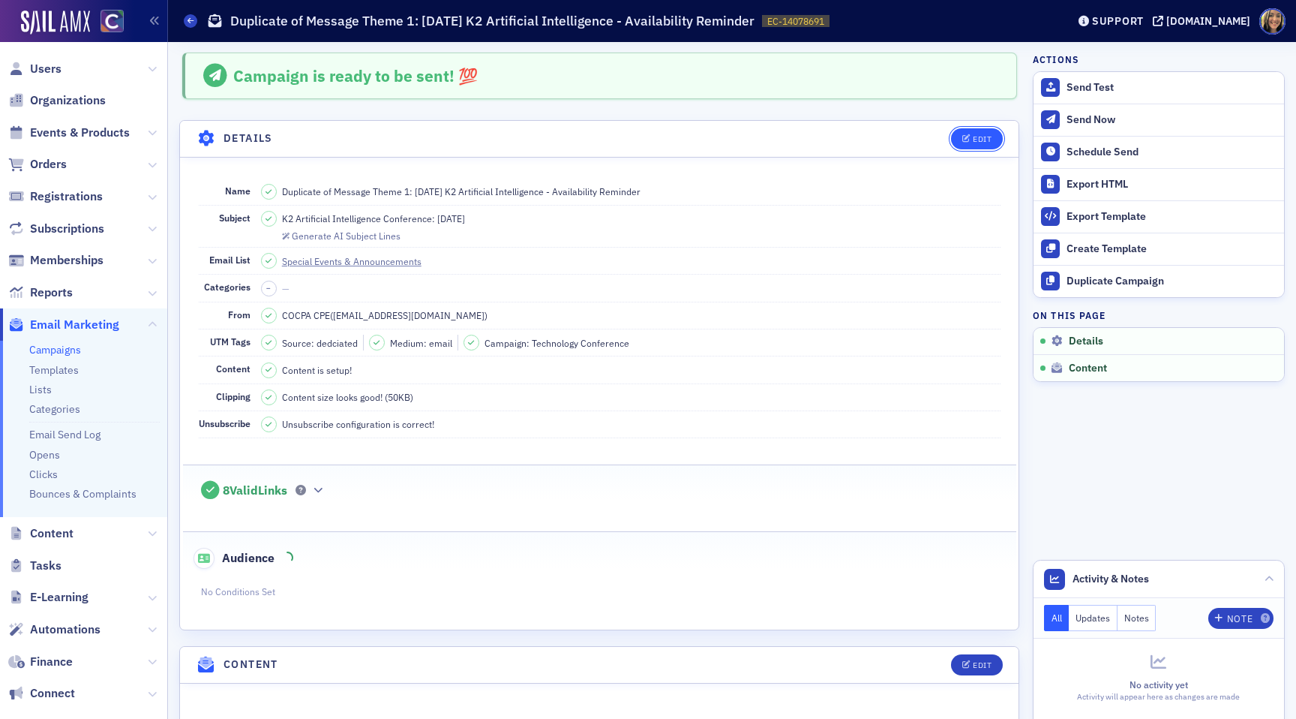
click at [980, 138] on div "Edit" at bounding box center [982, 139] width 19 height 8
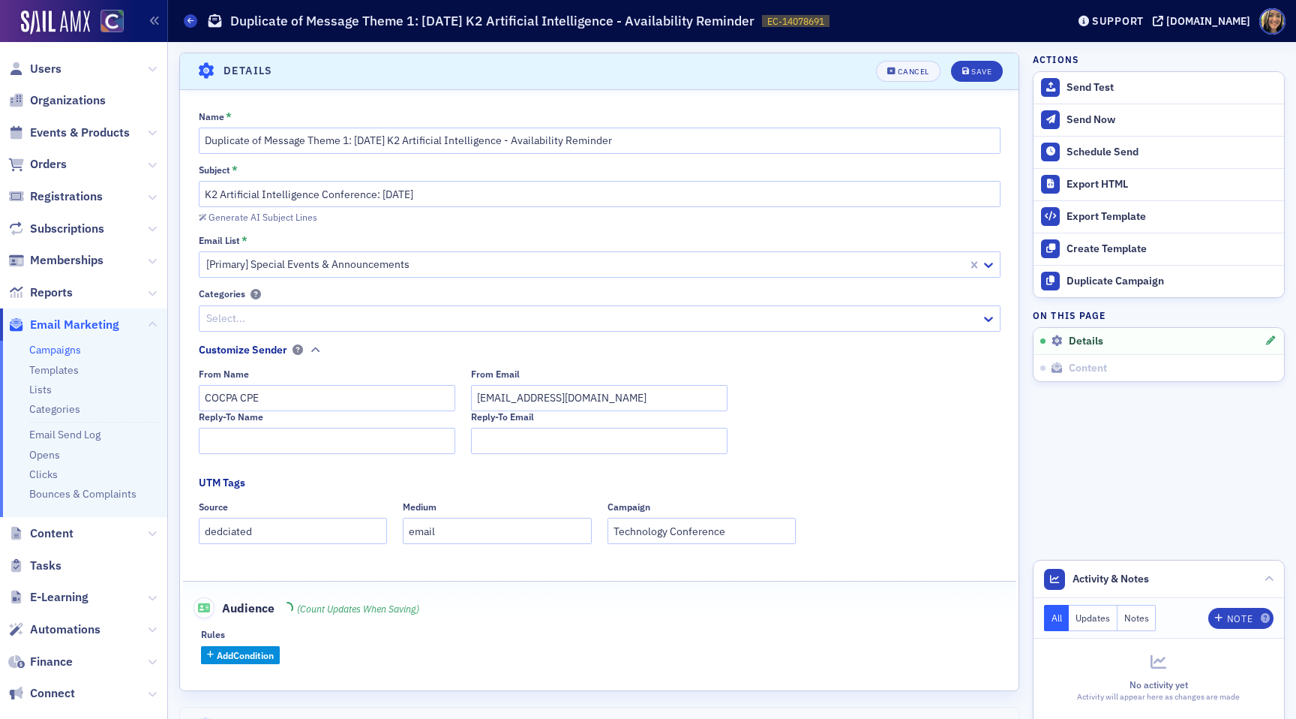
scroll to position [70, 0]
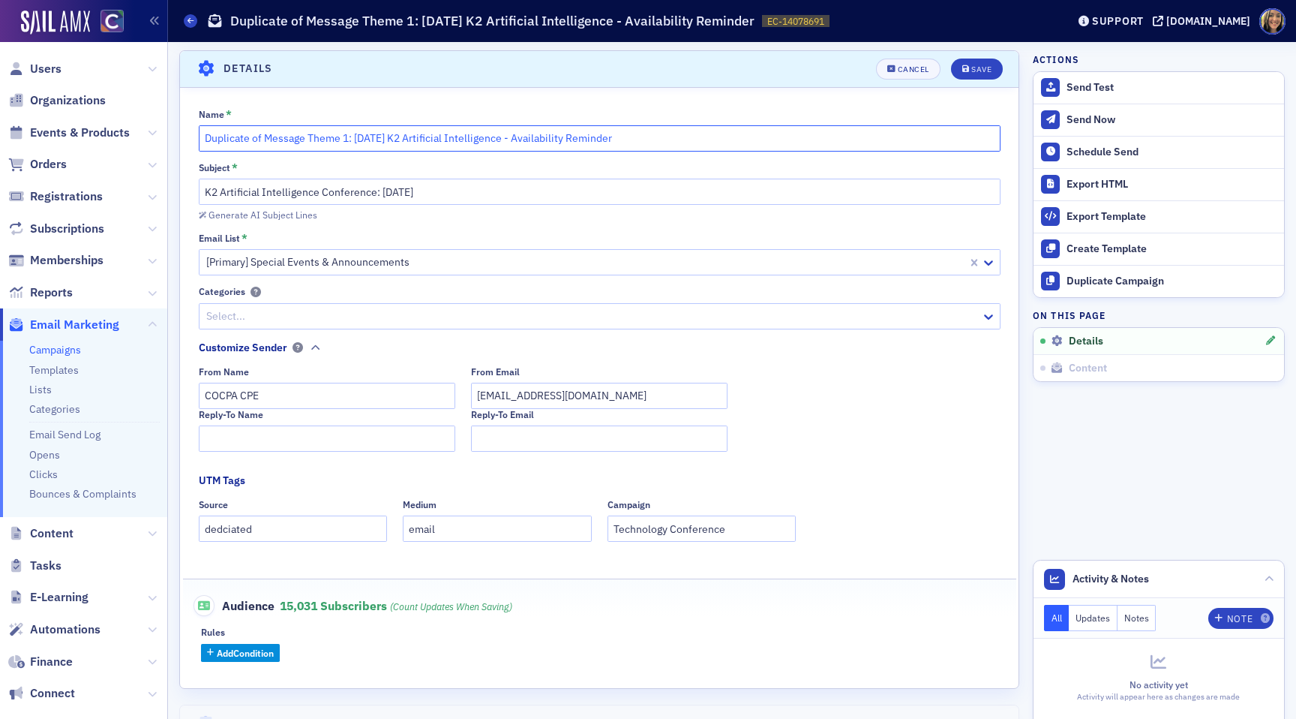
click at [347, 141] on input "Duplicate of Message Theme 1: [DATE] K2 Artificial Intelligence - Availability …" at bounding box center [600, 138] width 802 height 26
drag, startPoint x: 267, startPoint y: 140, endPoint x: 168, endPoint y: 144, distance: 99.1
click at [266, 135] on input "Duplicate of Message Theme 2: [DATE] K2 Artificial Intelligence - Availability …" at bounding box center [600, 138] width 802 height 26
drag, startPoint x: 266, startPoint y: 139, endPoint x: 201, endPoint y: 139, distance: 64.5
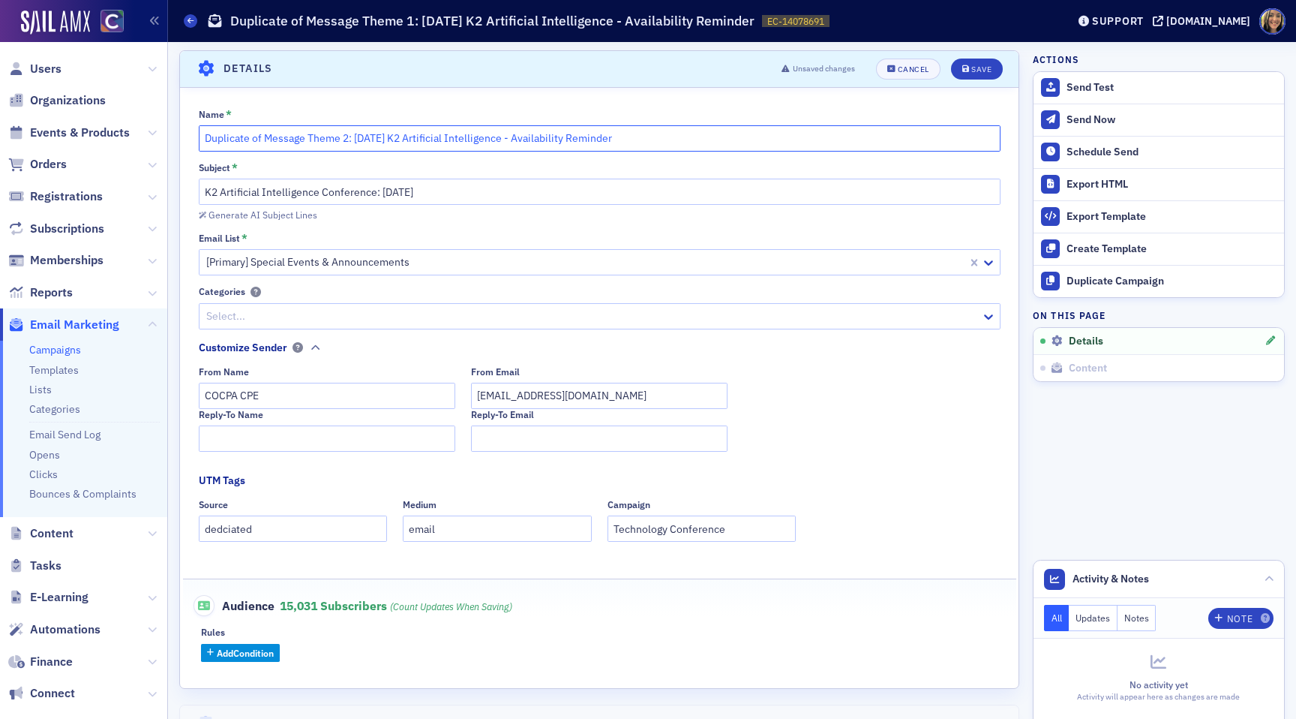
click at [201, 139] on input "Duplicate of Message Theme 2: [DATE] K2 Artificial Intelligence - Availability …" at bounding box center [600, 138] width 802 height 26
type input "Message Theme 2: [DATE] K2 Artificial Intelligence - Availability Reminder"
click at [209, 194] on input "K2 Artificial Intelligence Conference: [DATE]" at bounding box center [600, 192] width 802 height 26
click at [207, 194] on input "K2 Artificial Intelligence Conference: [DATE]" at bounding box center [600, 192] width 802 height 26
click at [387, 200] on input "K2 Artificial Intelligence Conference: [DATE]" at bounding box center [600, 192] width 802 height 26
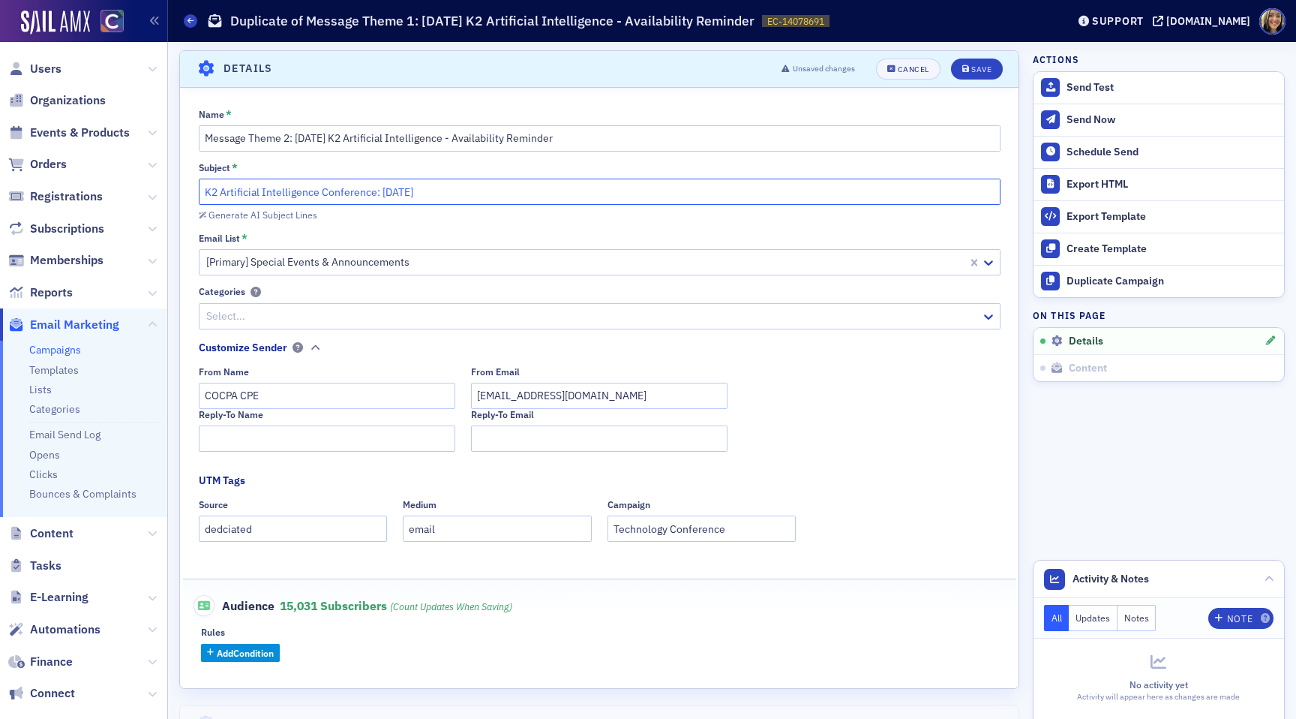
click at [376, 198] on input "K2 Artificial Intelligence Conference: [DATE]" at bounding box center [600, 192] width 802 height 26
click at [437, 190] on input "K2 Artificial Intelligence Conference: [DATE]" at bounding box center [600, 192] width 802 height 26
drag, startPoint x: 440, startPoint y: 192, endPoint x: 380, endPoint y: 193, distance: 60.8
click at [380, 194] on input "K2 Artificial Intelligence Conference: [DATE]" at bounding box center [600, 192] width 802 height 26
click at [206, 194] on input "K2 Artificial Intelligence Conference:" at bounding box center [600, 192] width 802 height 26
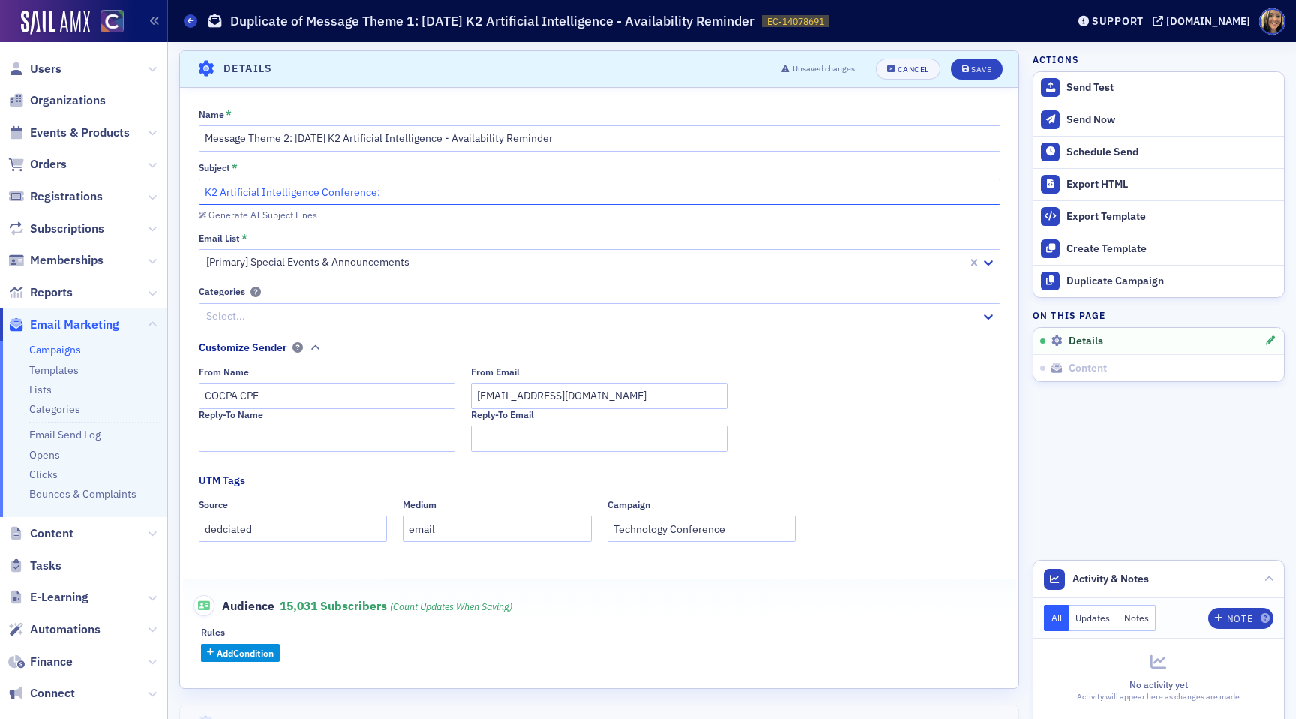
paste input "[DATE]"
click at [438, 194] on input "[DATE]: K2 Artificial Intelligence Conference:" at bounding box center [600, 192] width 802 height 26
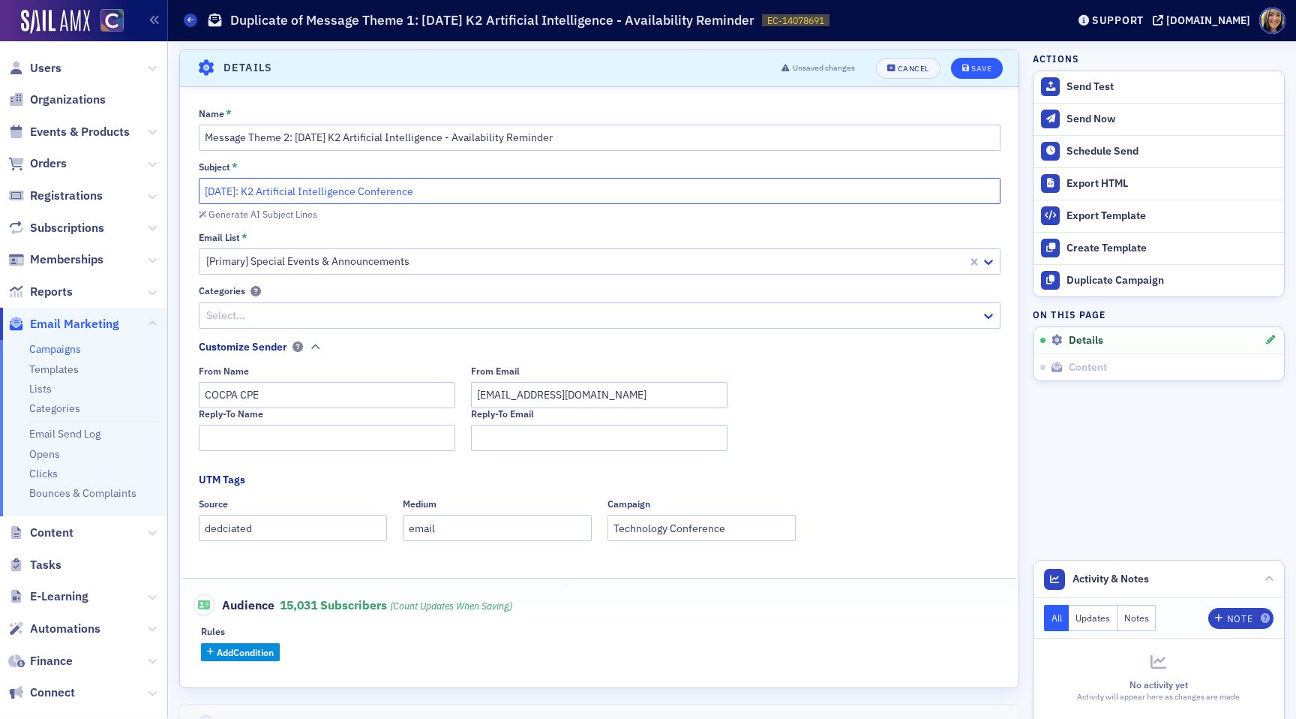
type input "[DATE]: K2 Artificial Intelligence Conference"
click at [988, 74] on button "Save" at bounding box center [977, 68] width 52 height 21
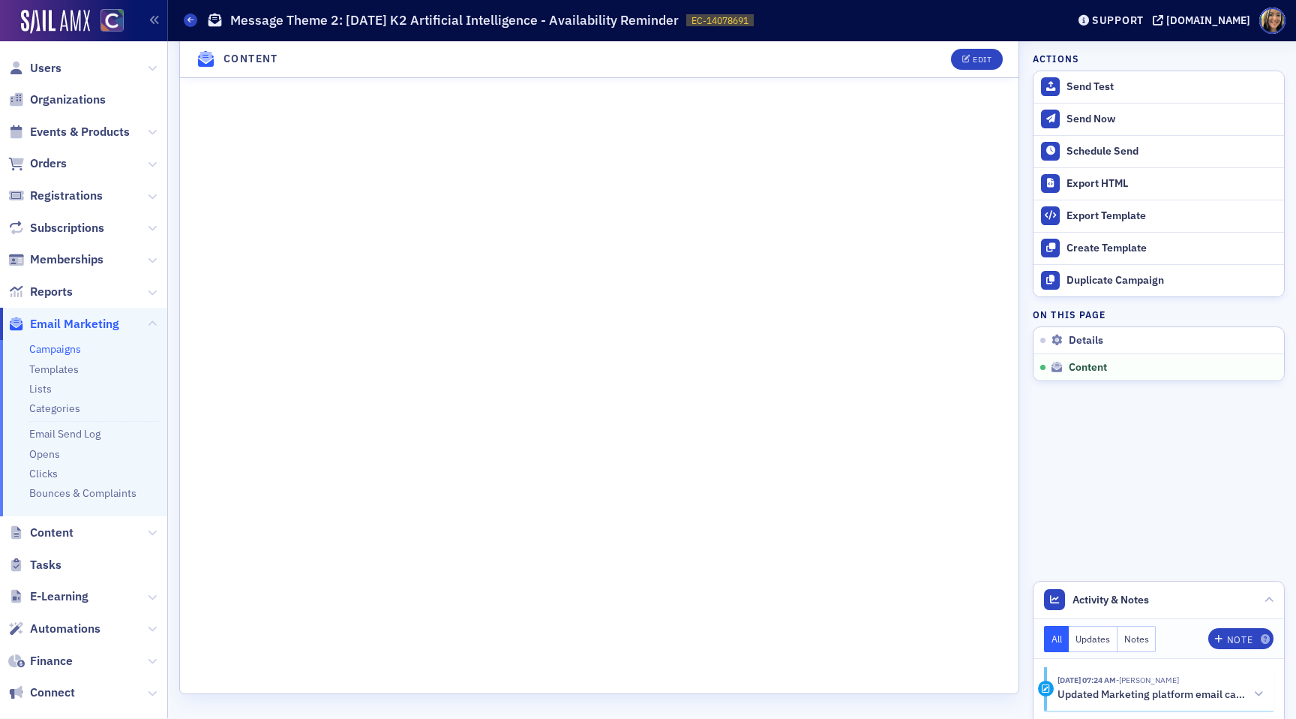
scroll to position [0, 0]
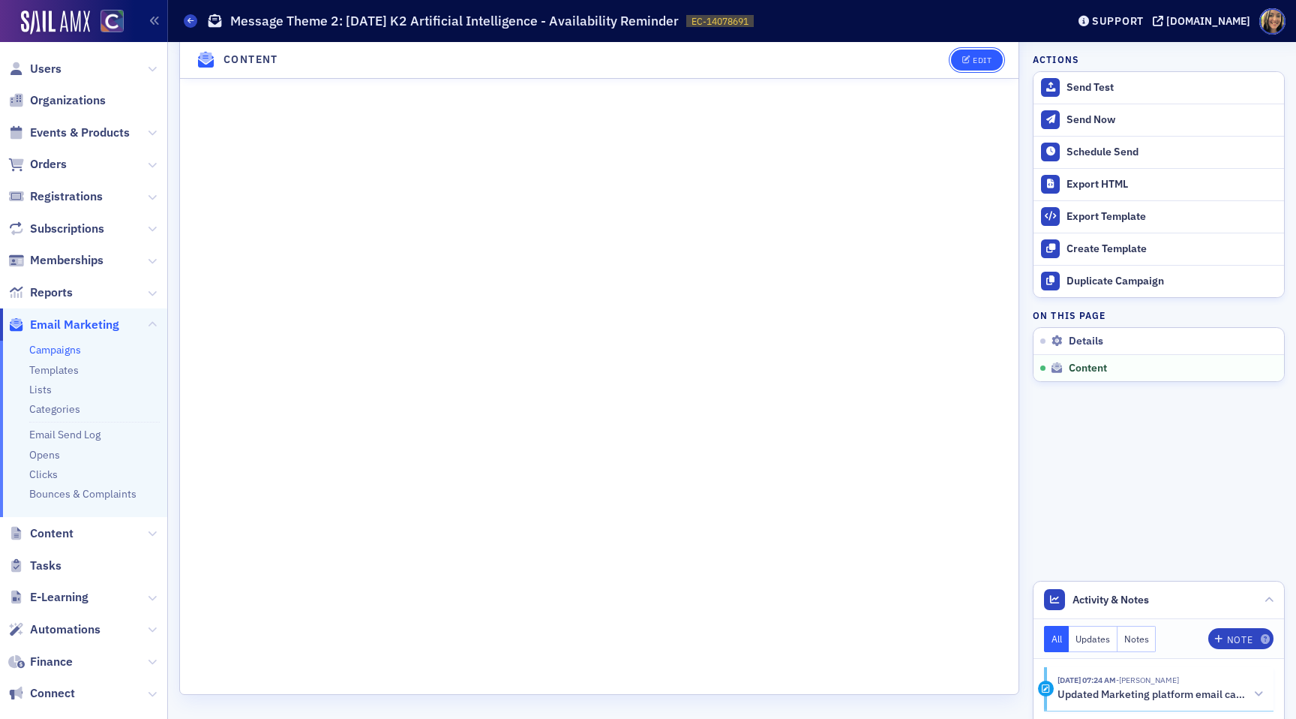
click at [981, 59] on div "Edit" at bounding box center [982, 60] width 19 height 8
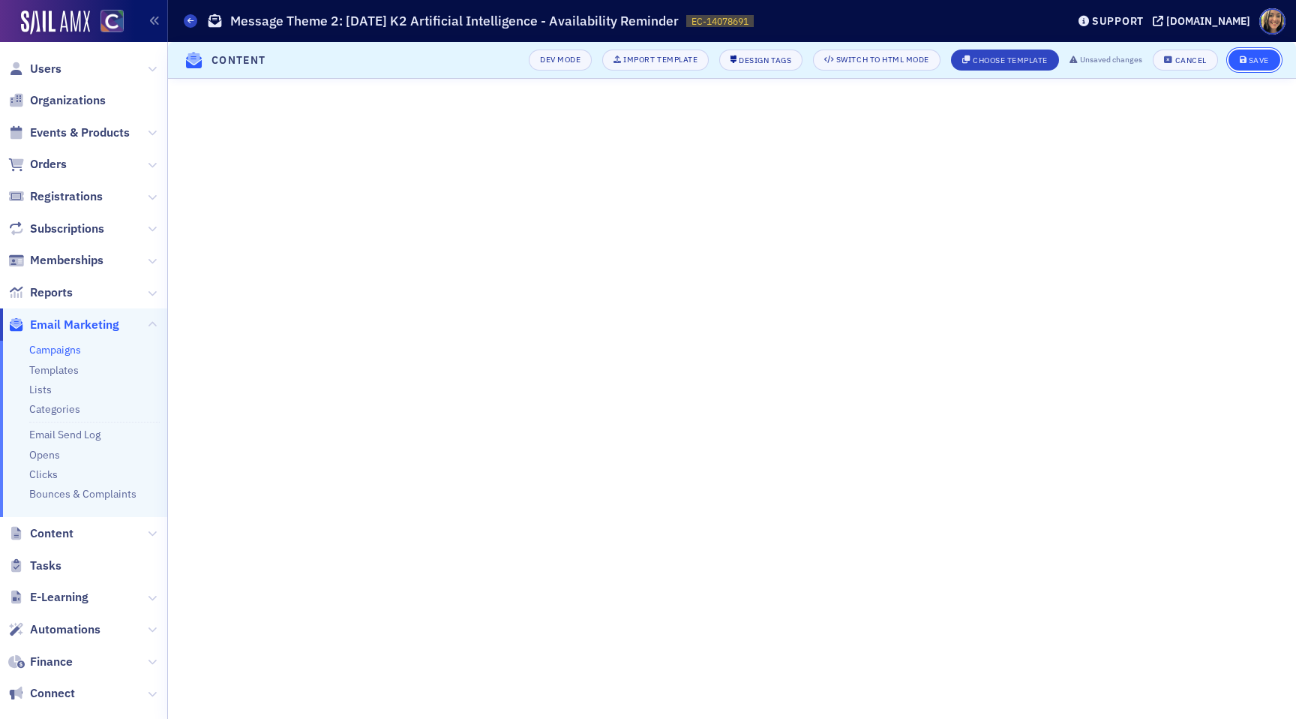
click at [1258, 60] on div "Save" at bounding box center [1259, 60] width 20 height 8
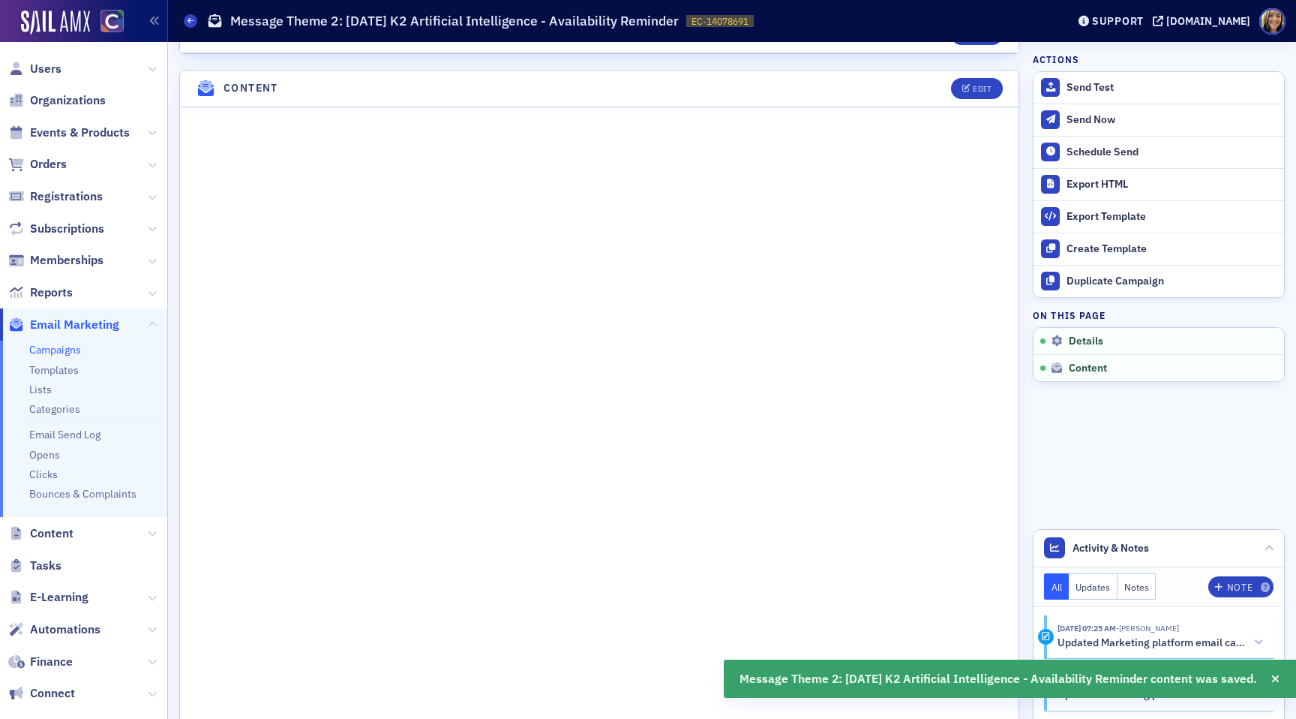
scroll to position [594, 0]
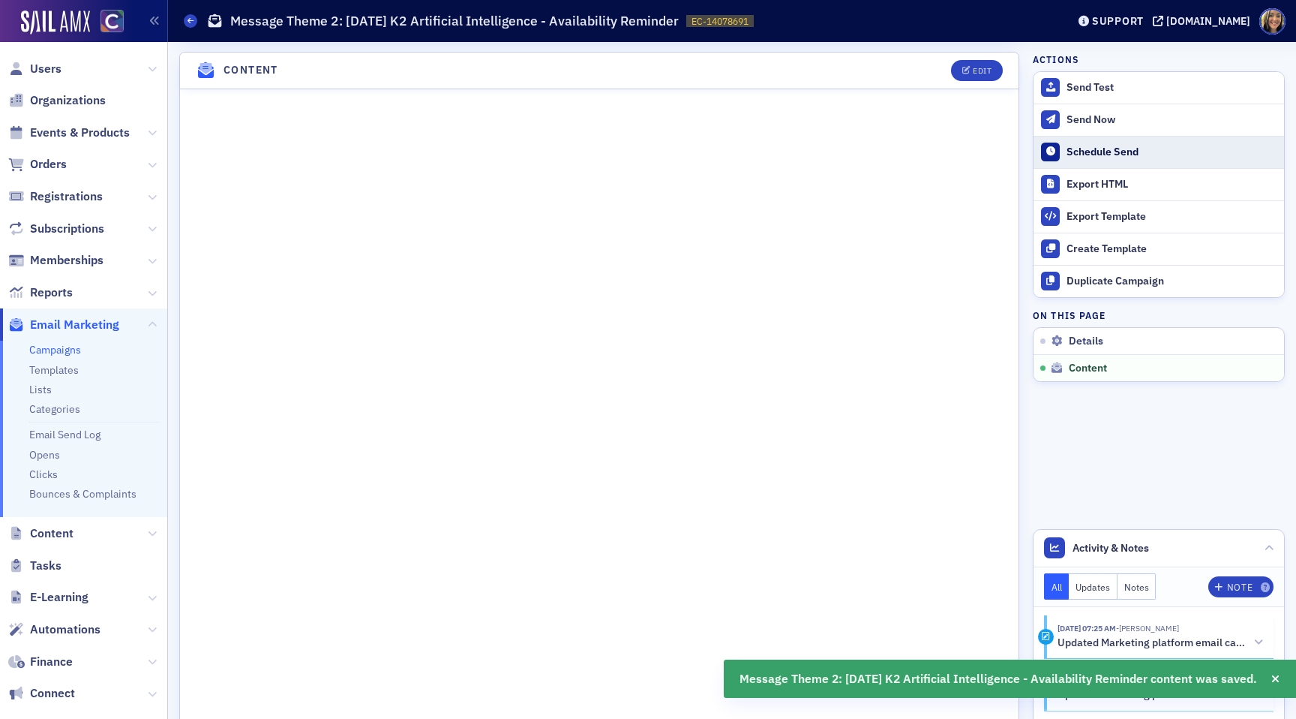
click at [1100, 155] on div "Schedule Send" at bounding box center [1172, 153] width 210 height 14
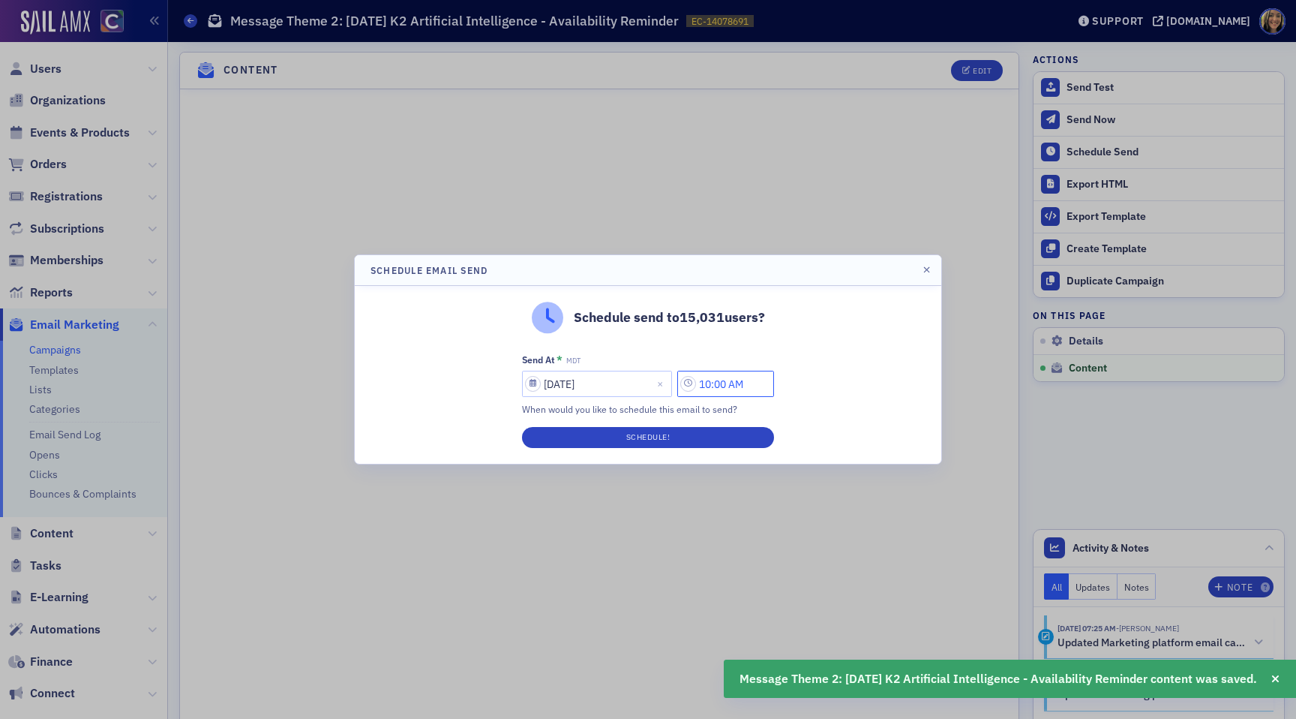
drag, startPoint x: 720, startPoint y: 383, endPoint x: 696, endPoint y: 383, distance: 24.0
click at [696, 383] on input "10:00 AM" at bounding box center [725, 384] width 97 height 26
type input "9:00 AM"
click at [632, 449] on div "Schedule send to 15,031 users? Send At * MDT [DATE] 9:00 AM When would you like…" at bounding box center [648, 375] width 587 height 178
click at [625, 434] on button "Schedule!" at bounding box center [648, 437] width 252 height 21
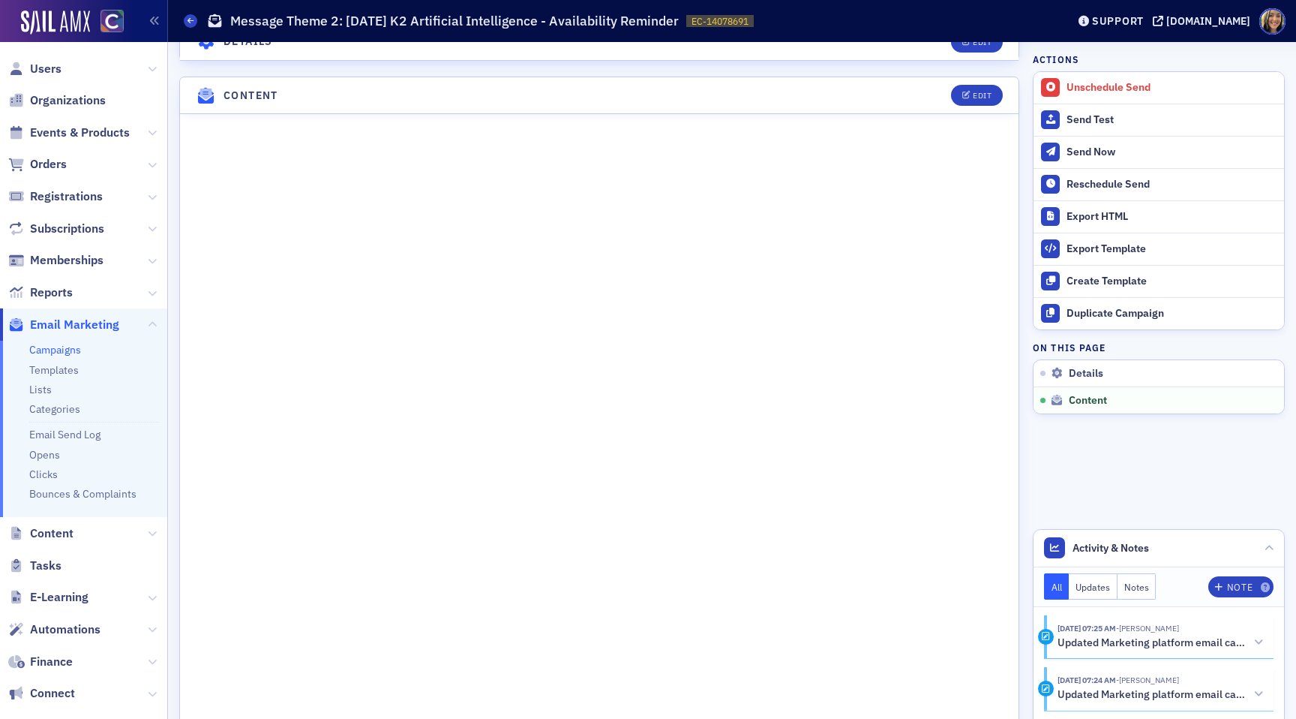
scroll to position [620, 0]
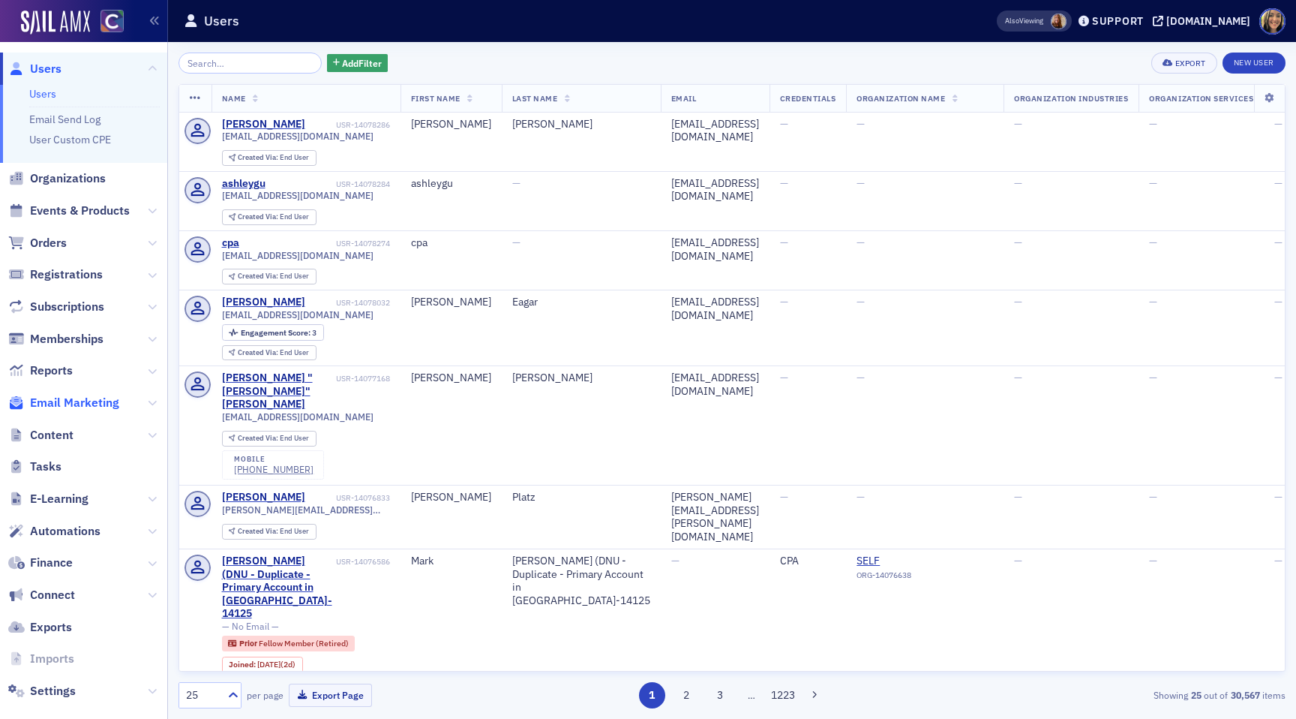
click at [65, 404] on span "Email Marketing" at bounding box center [74, 403] width 89 height 17
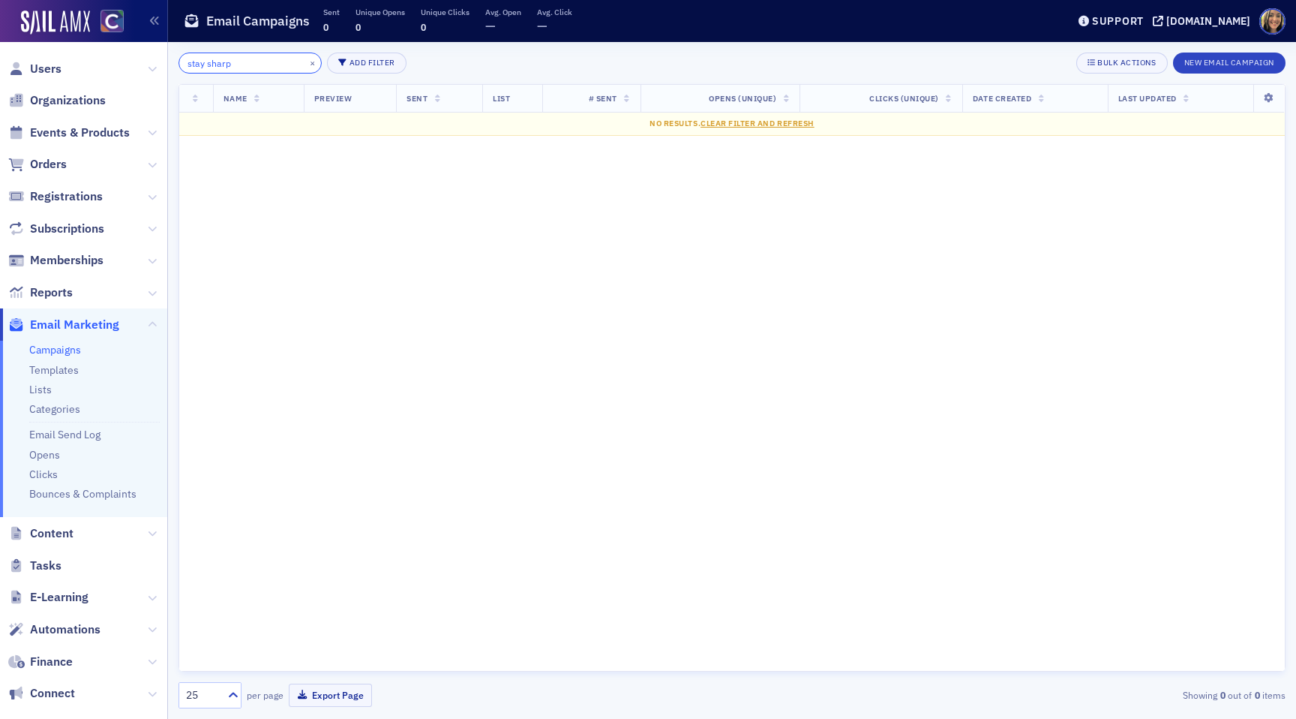
type input "stay sharp"
click at [52, 351] on link "Campaigns" at bounding box center [55, 350] width 52 height 14
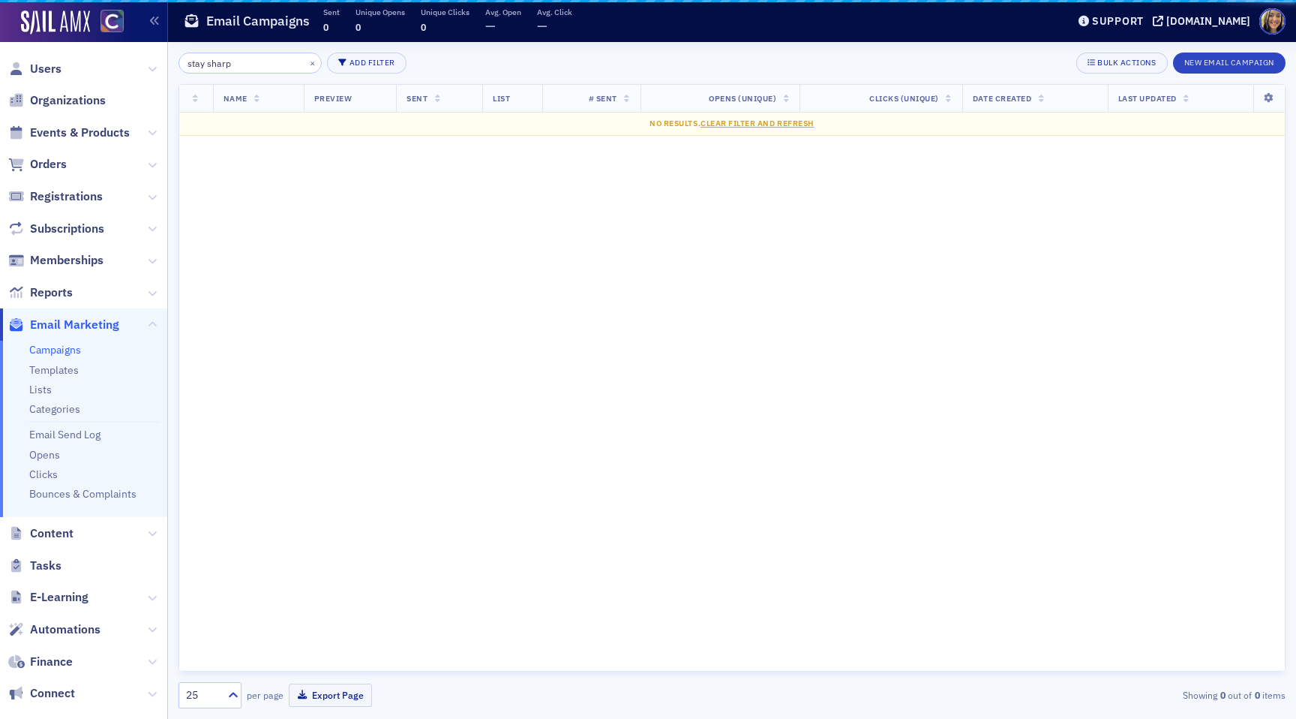
click at [251, 65] on input "stay sharp" at bounding box center [250, 63] width 143 height 21
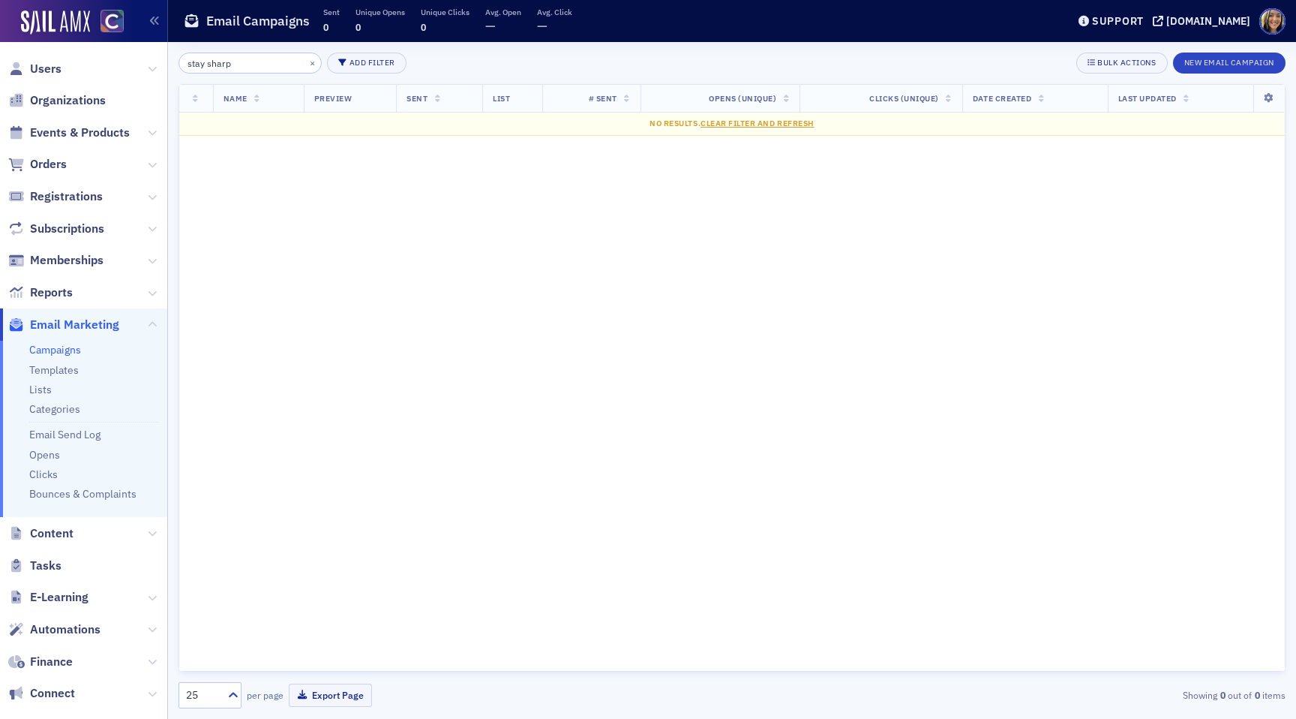
click at [251, 65] on input "stay sharp" at bounding box center [250, 63] width 143 height 21
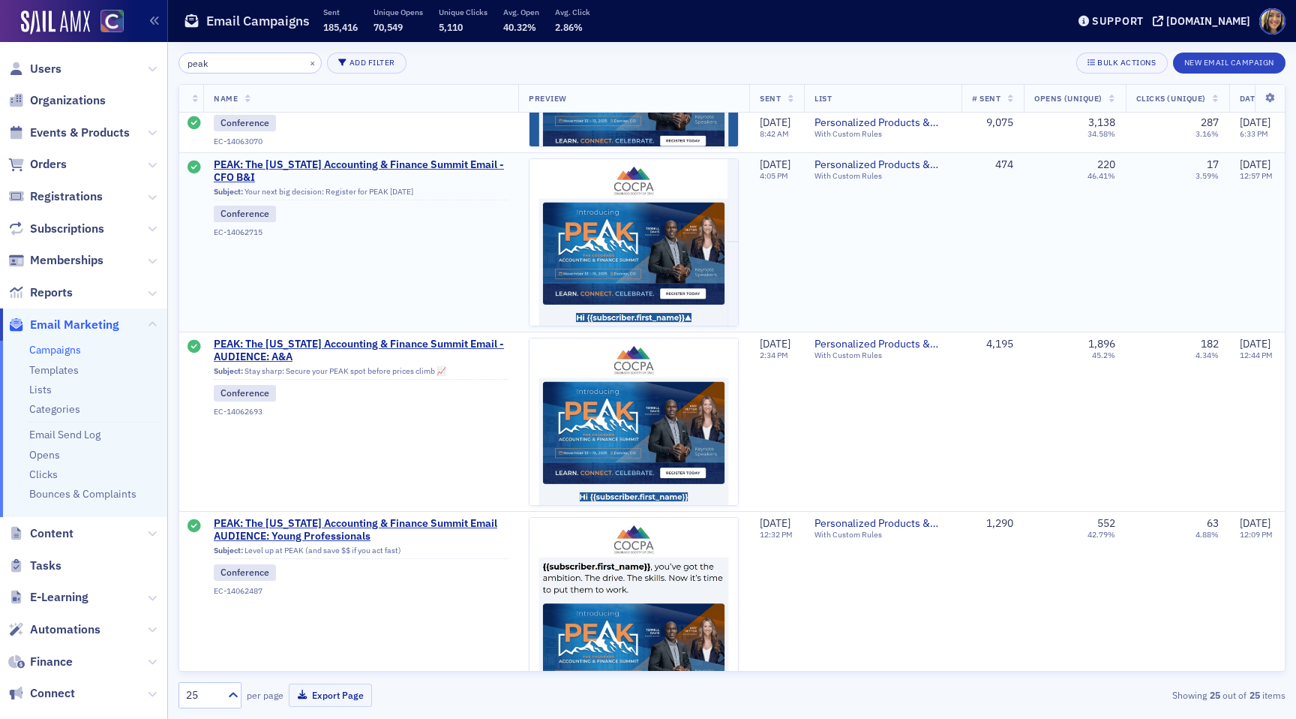
scroll to position [510, 0]
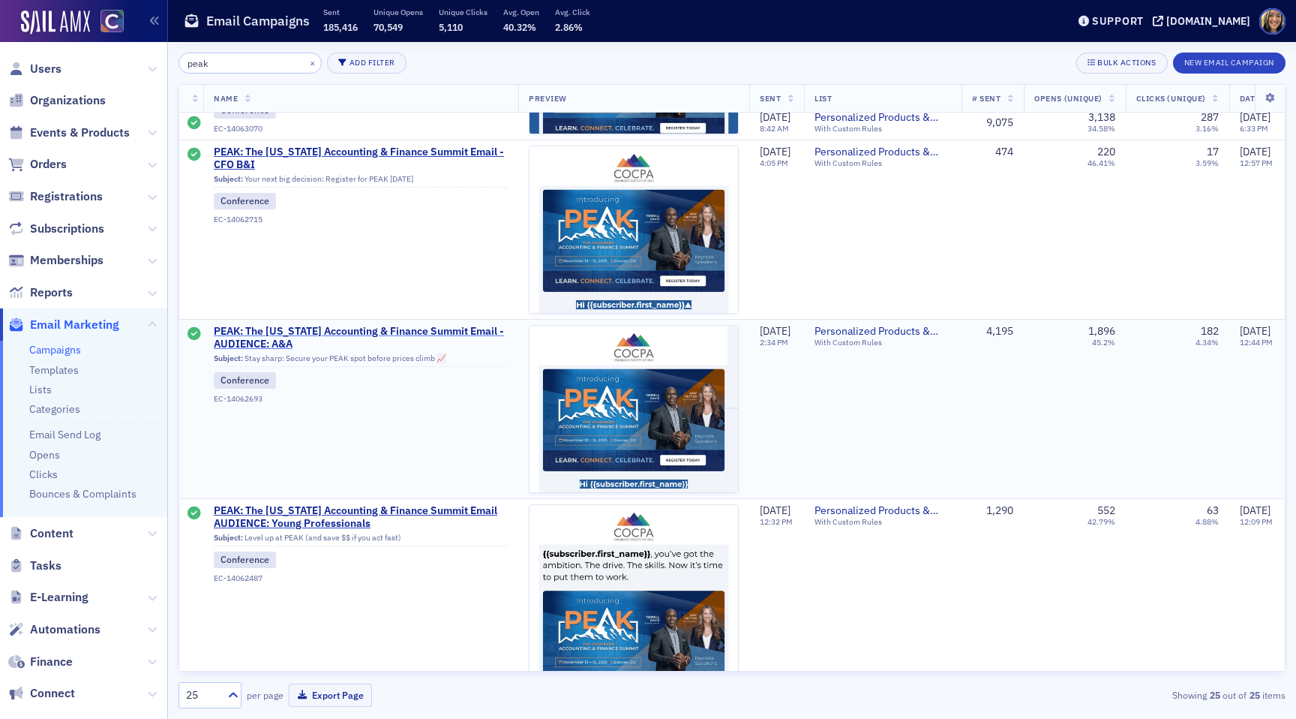
type input "peak"
click at [452, 325] on span "PEAK: The [US_STATE] Accounting & Finance Summit Email - AUDIENCE: A&A" at bounding box center [361, 338] width 294 height 26
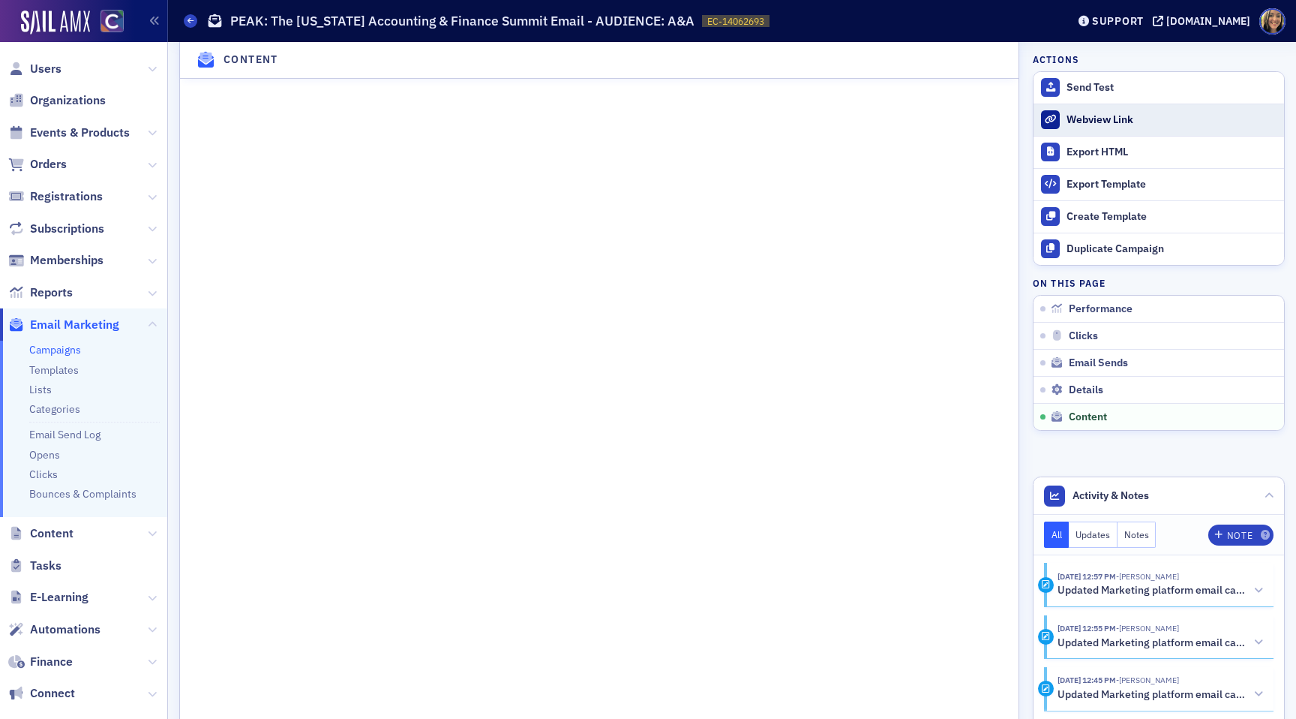
scroll to position [1880, 0]
